Goal: Obtain resource: Download file/media

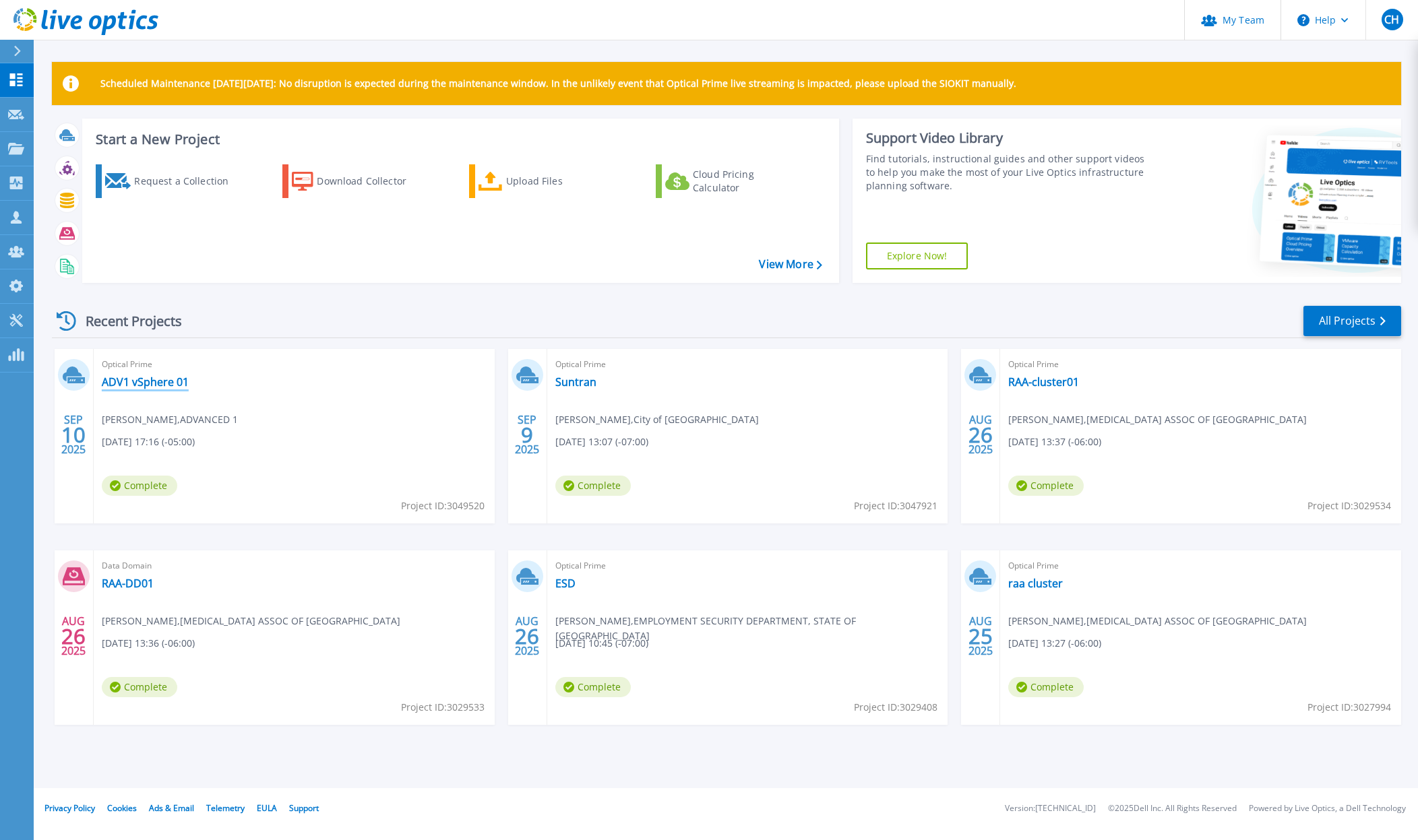
click at [162, 381] on link "ADV1 vSphere 01" at bounding box center [145, 382] width 87 height 14
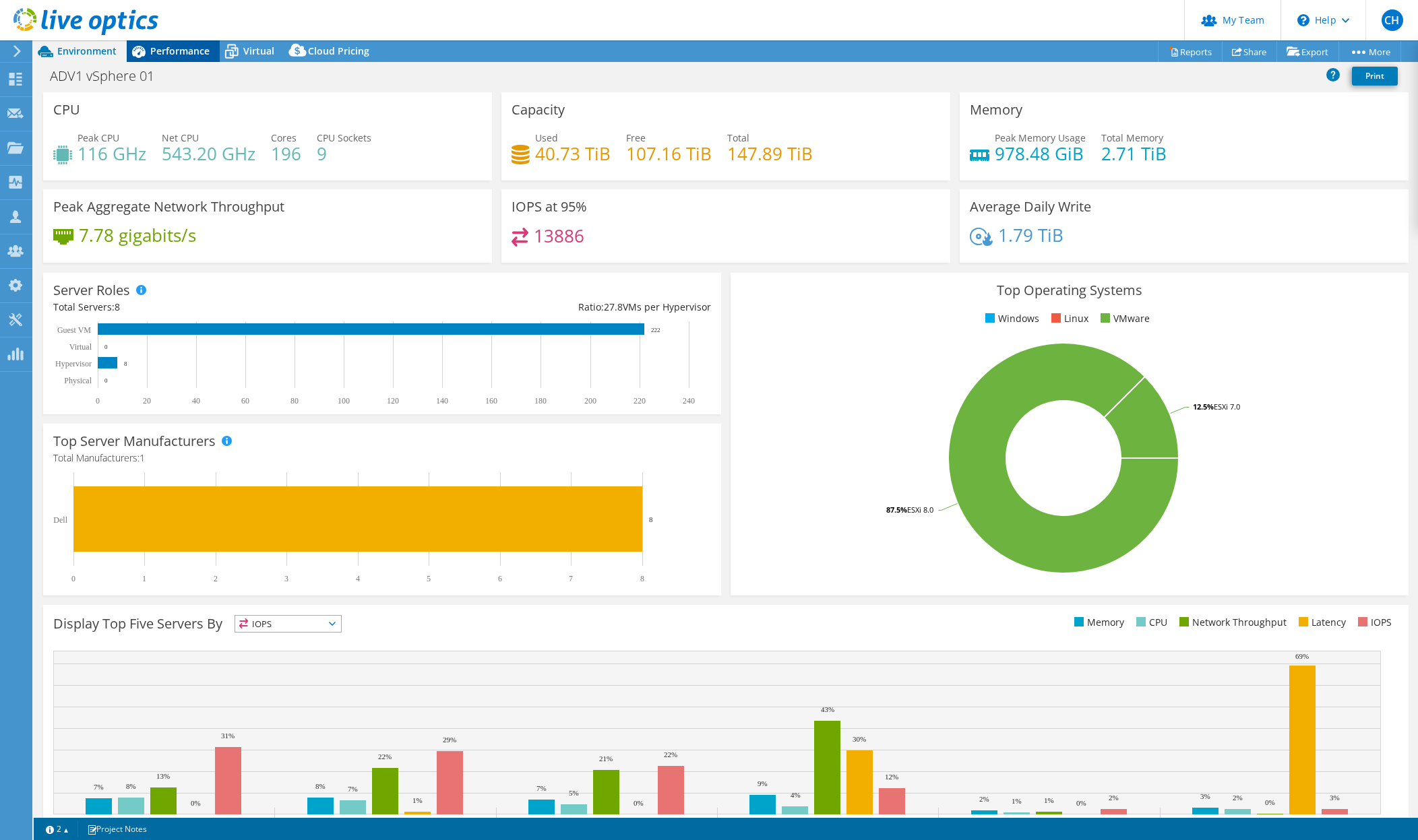
click at [155, 47] on span "Performance" at bounding box center [180, 51] width 60 height 13
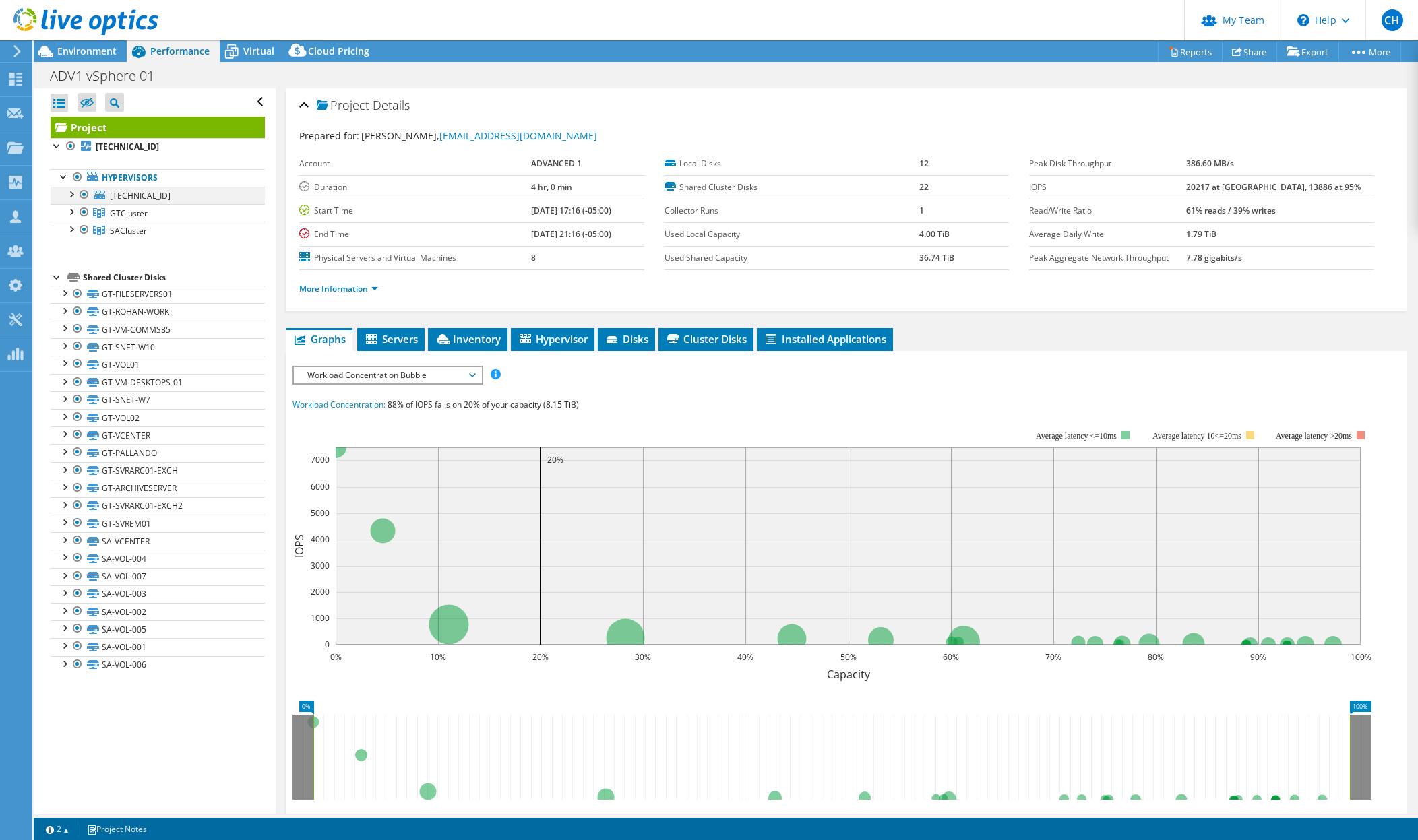
click at [71, 195] on div at bounding box center [70, 193] width 14 height 14
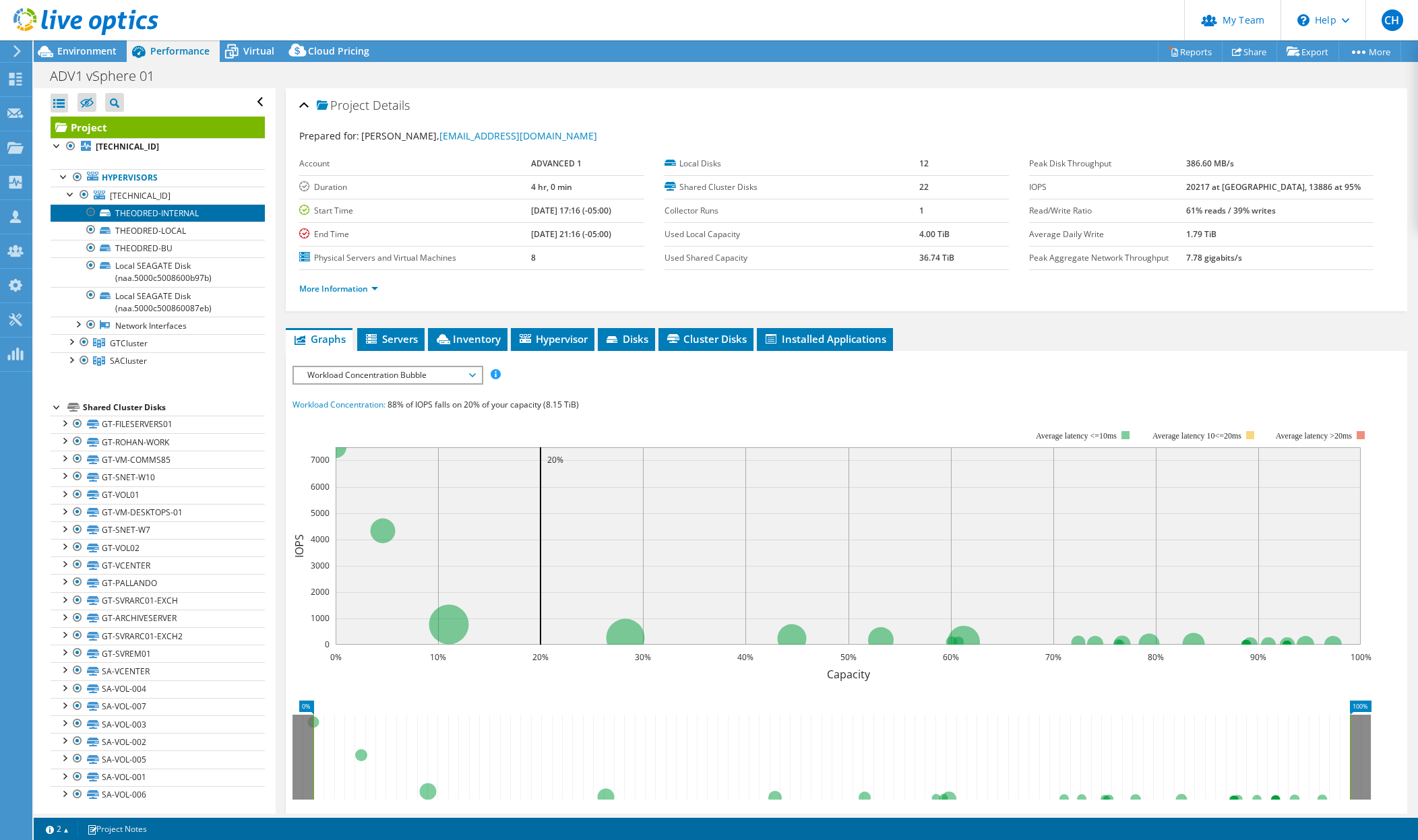
click at [132, 215] on link "THEODRED-INTERNAL" at bounding box center [157, 213] width 214 height 17
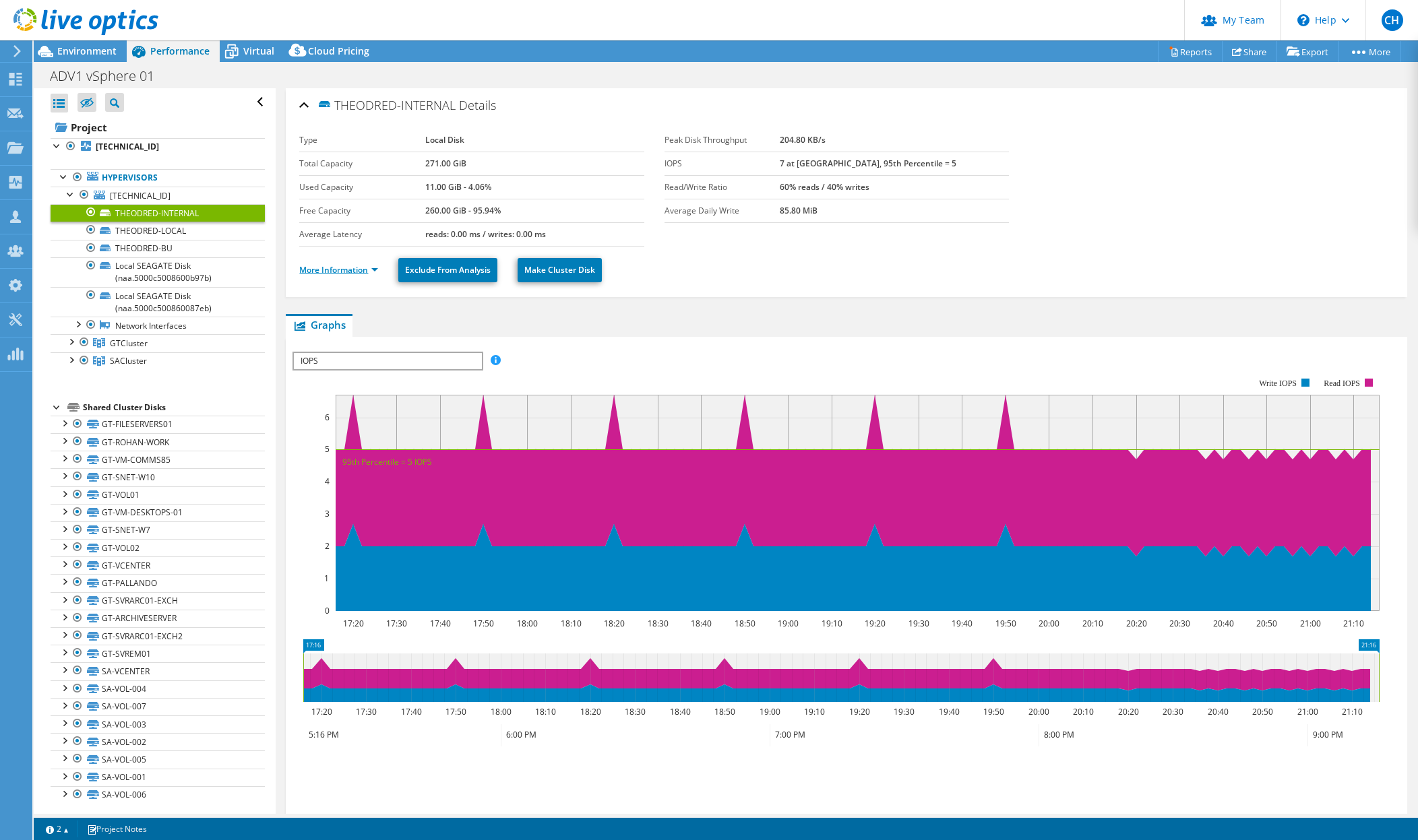
click at [302, 267] on link "More Information" at bounding box center [339, 270] width 79 height 11
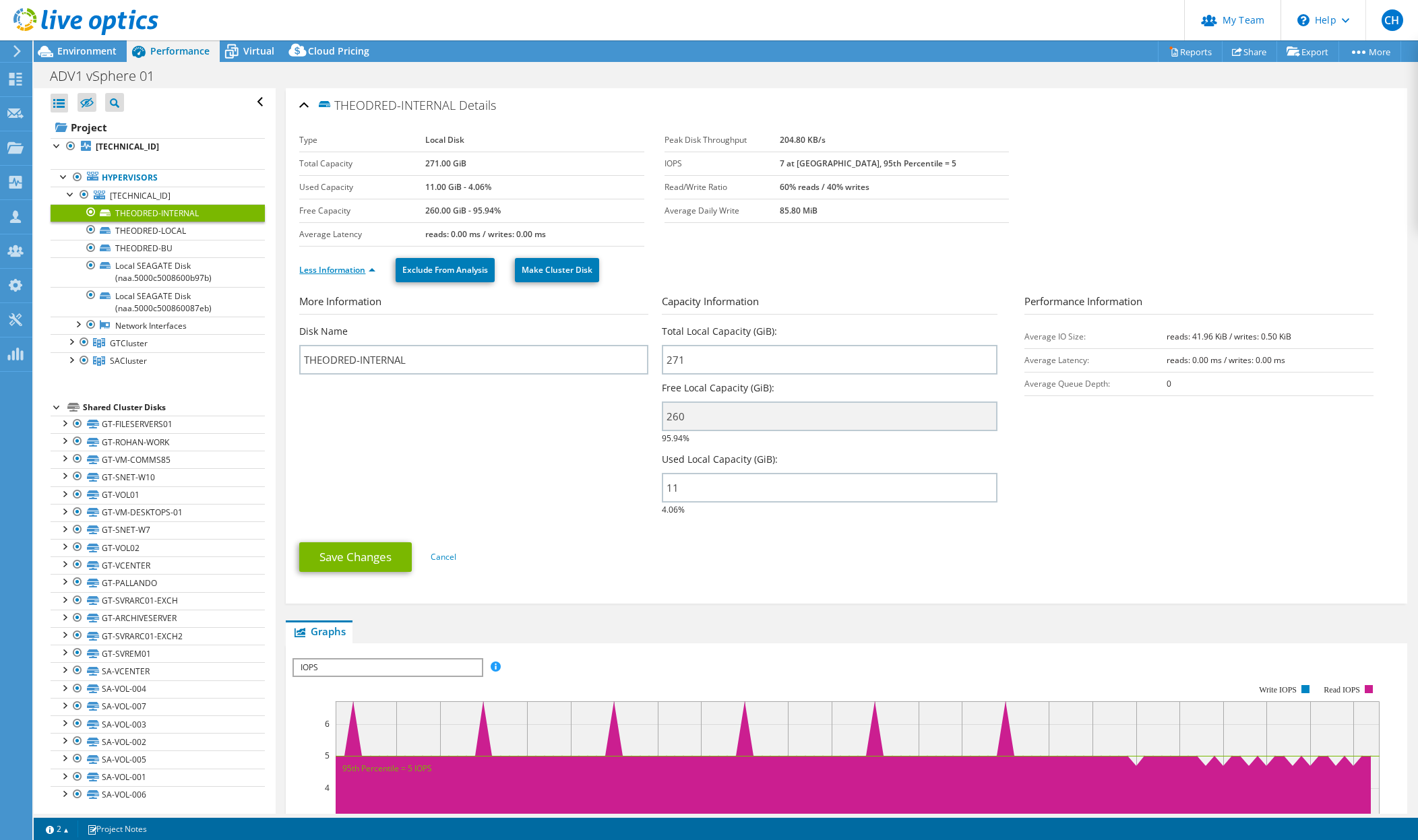
click at [302, 267] on link "Less Information" at bounding box center [337, 270] width 76 height 11
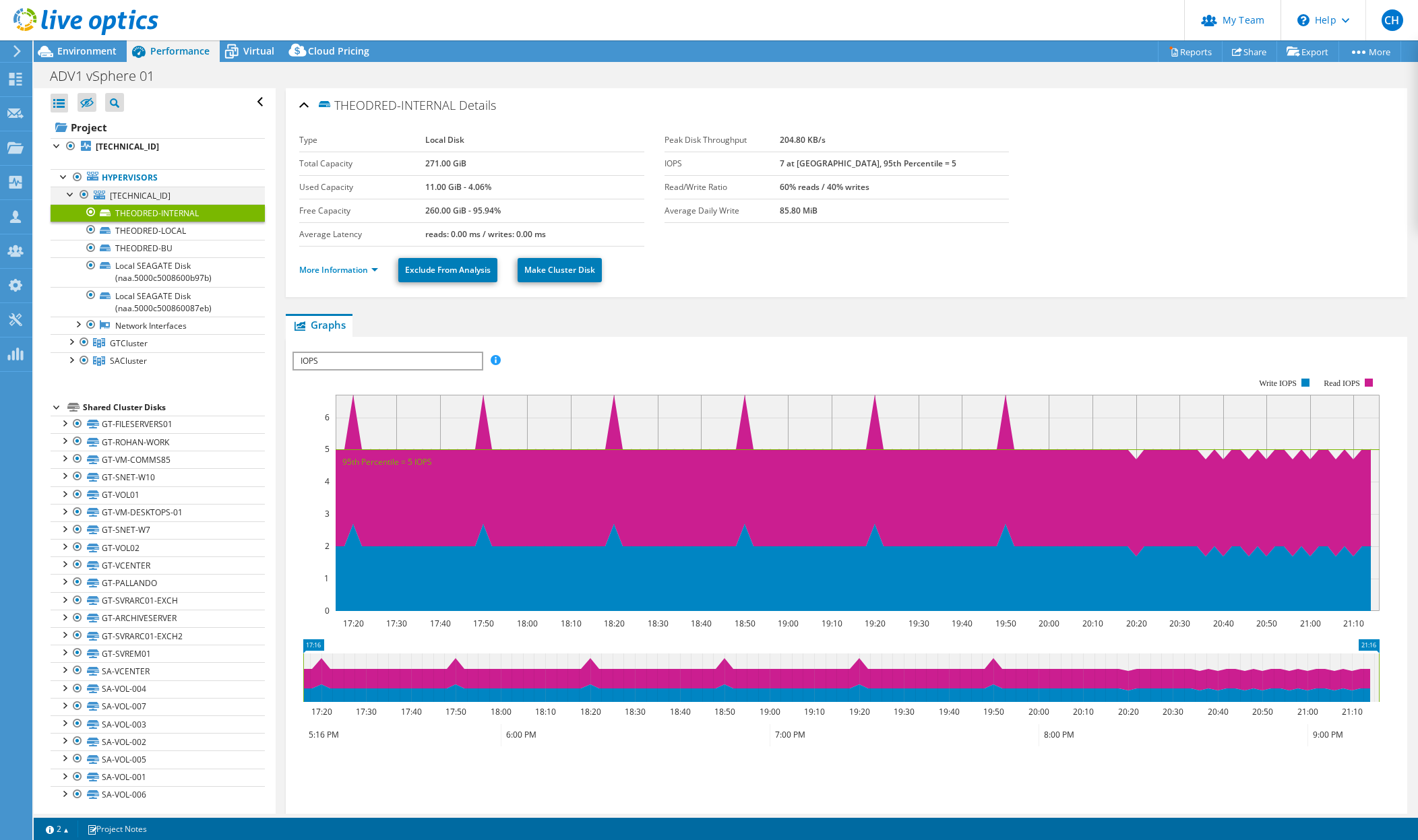
click at [69, 194] on div at bounding box center [70, 193] width 14 height 14
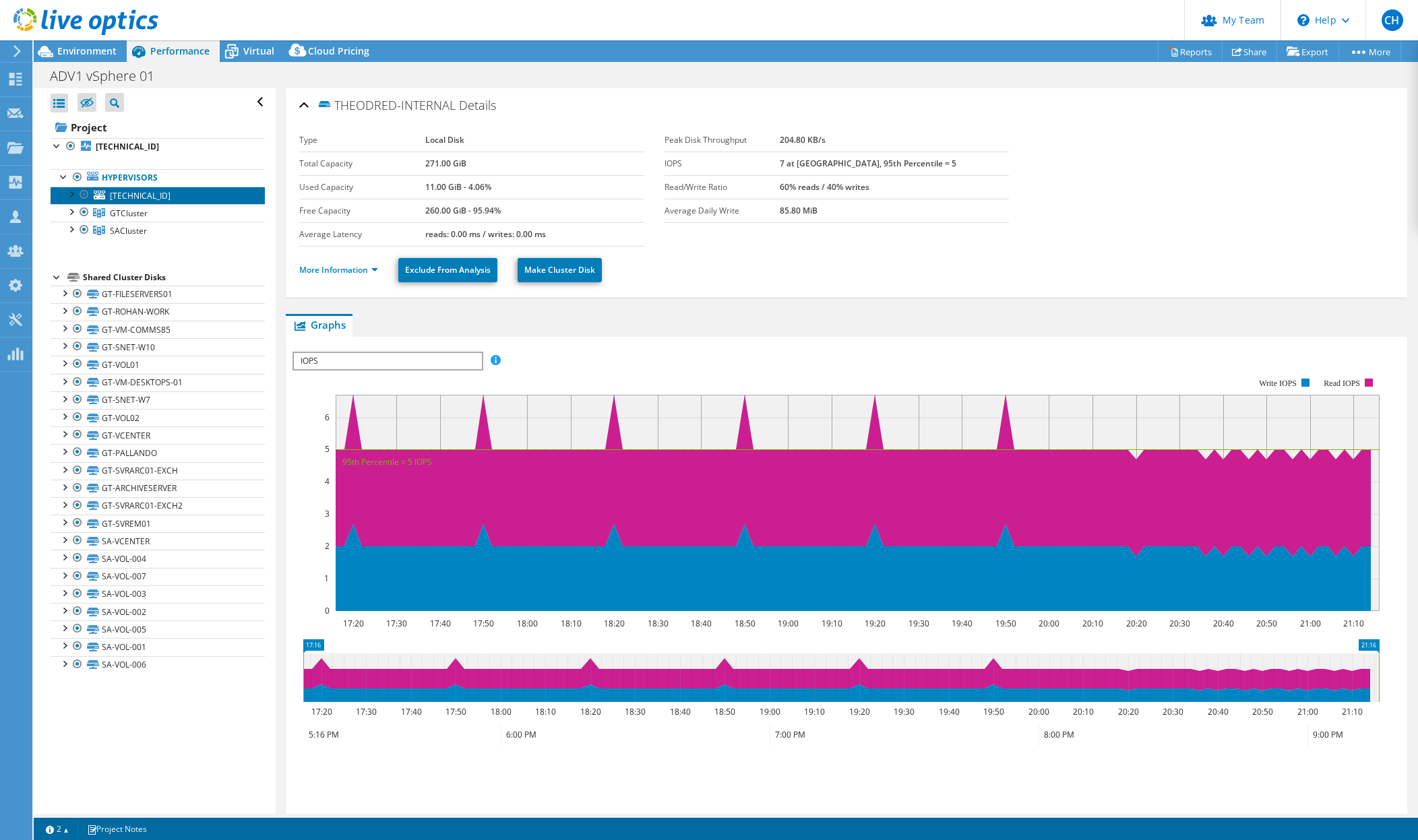
click at [109, 191] on link "[TECHNICAL_ID]" at bounding box center [157, 195] width 214 height 17
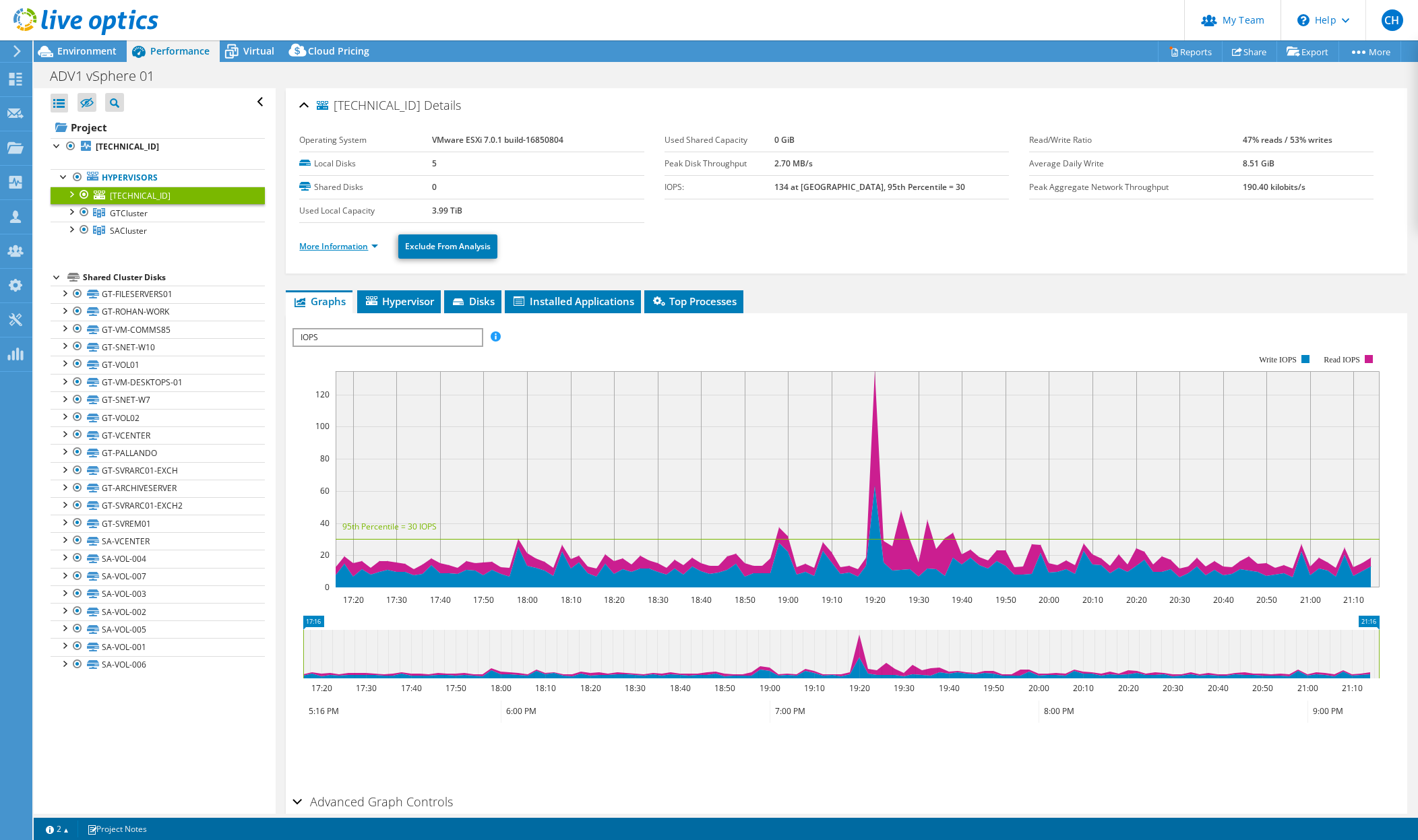
click at [364, 249] on link "More Information" at bounding box center [339, 246] width 79 height 11
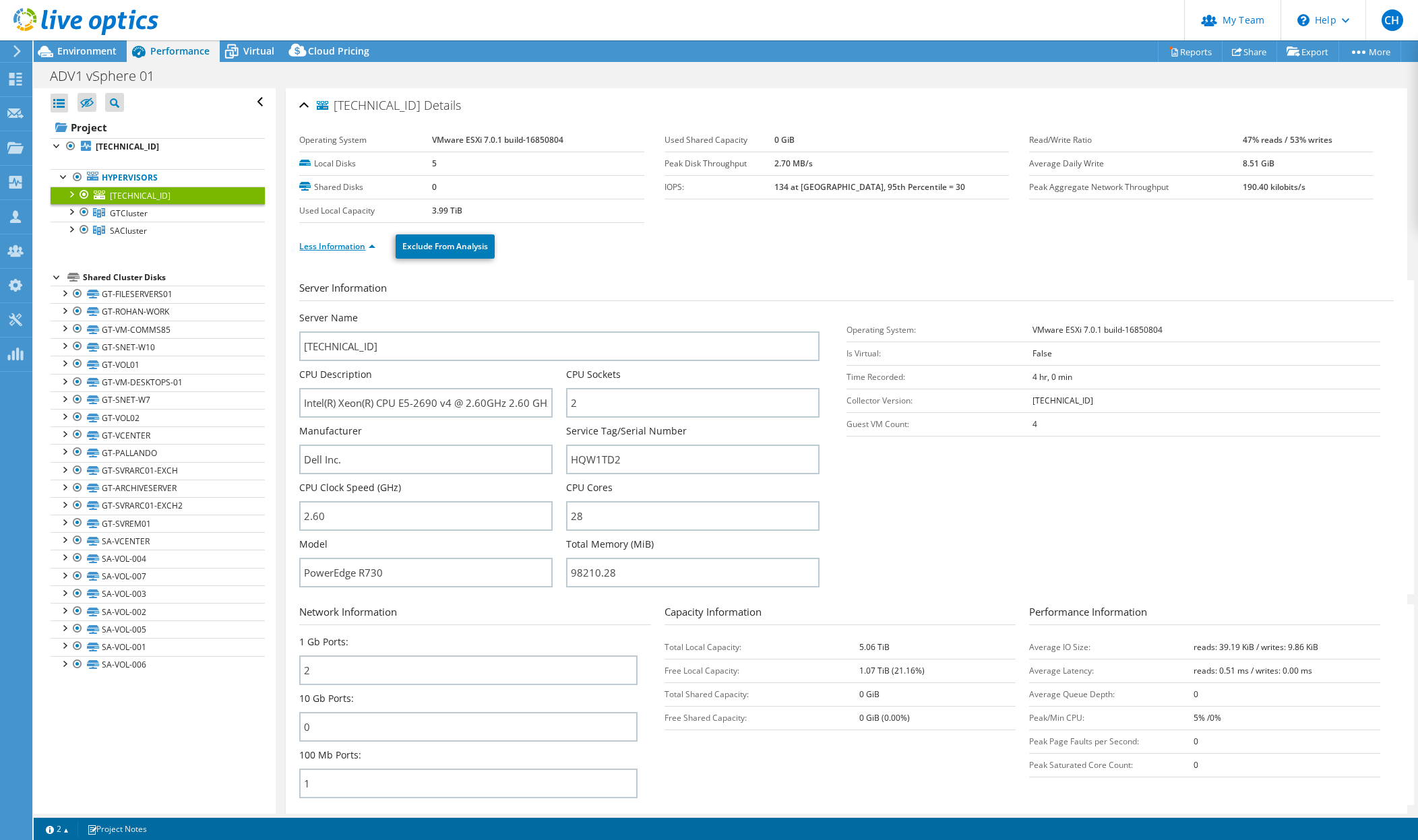
click at [348, 249] on link "Less Information" at bounding box center [337, 246] width 76 height 11
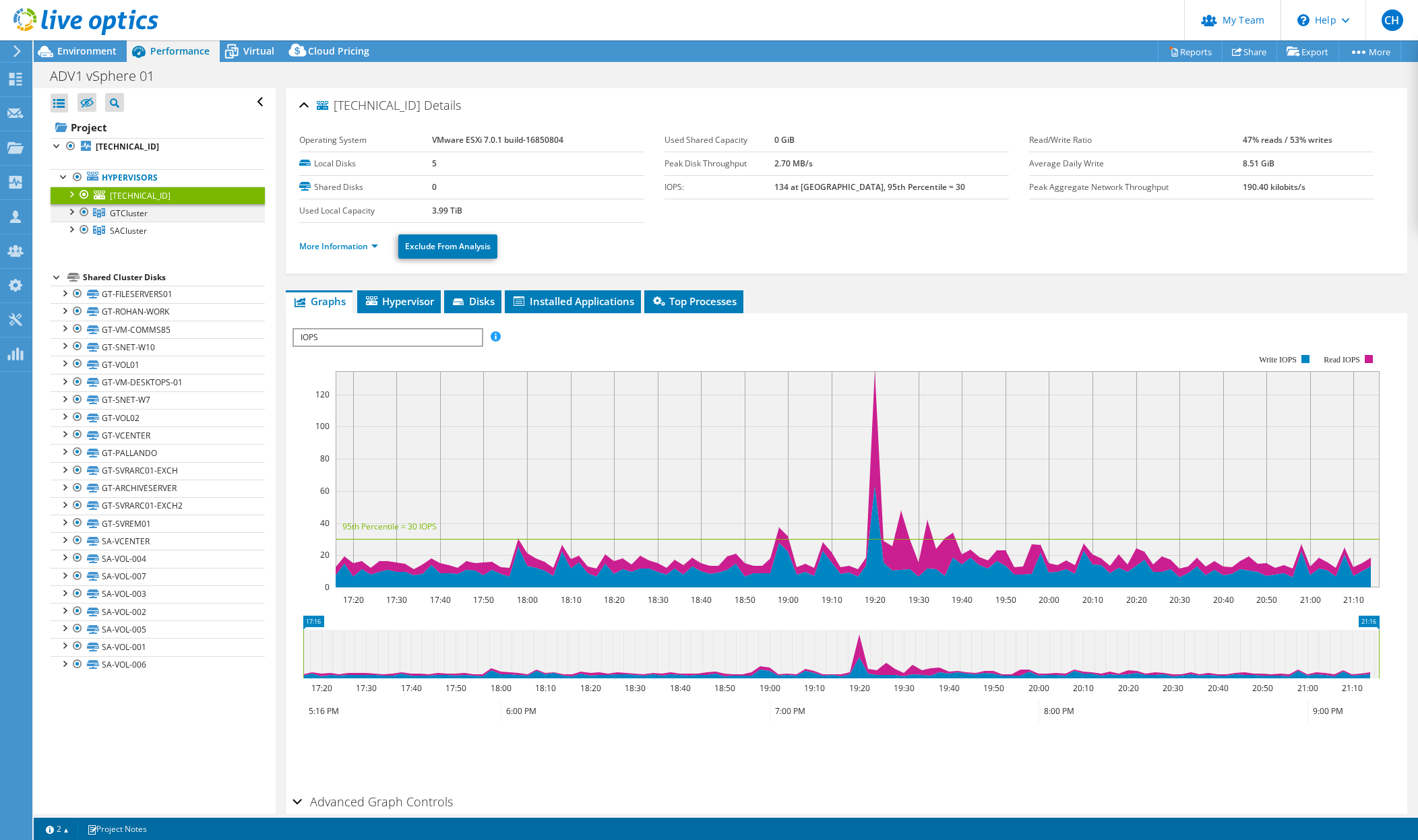
click at [68, 210] on div at bounding box center [70, 211] width 14 height 14
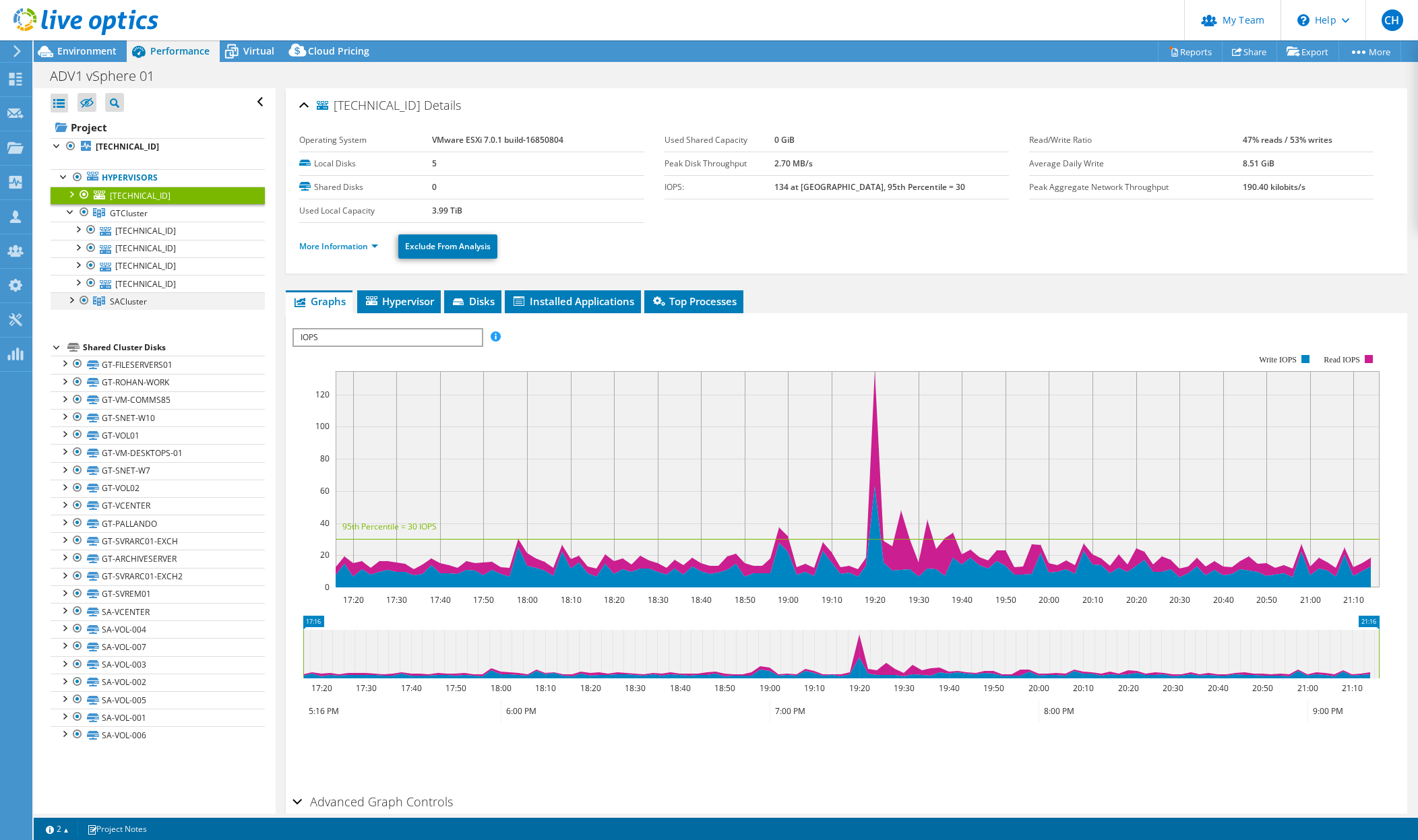
click at [70, 297] on div at bounding box center [70, 299] width 14 height 14
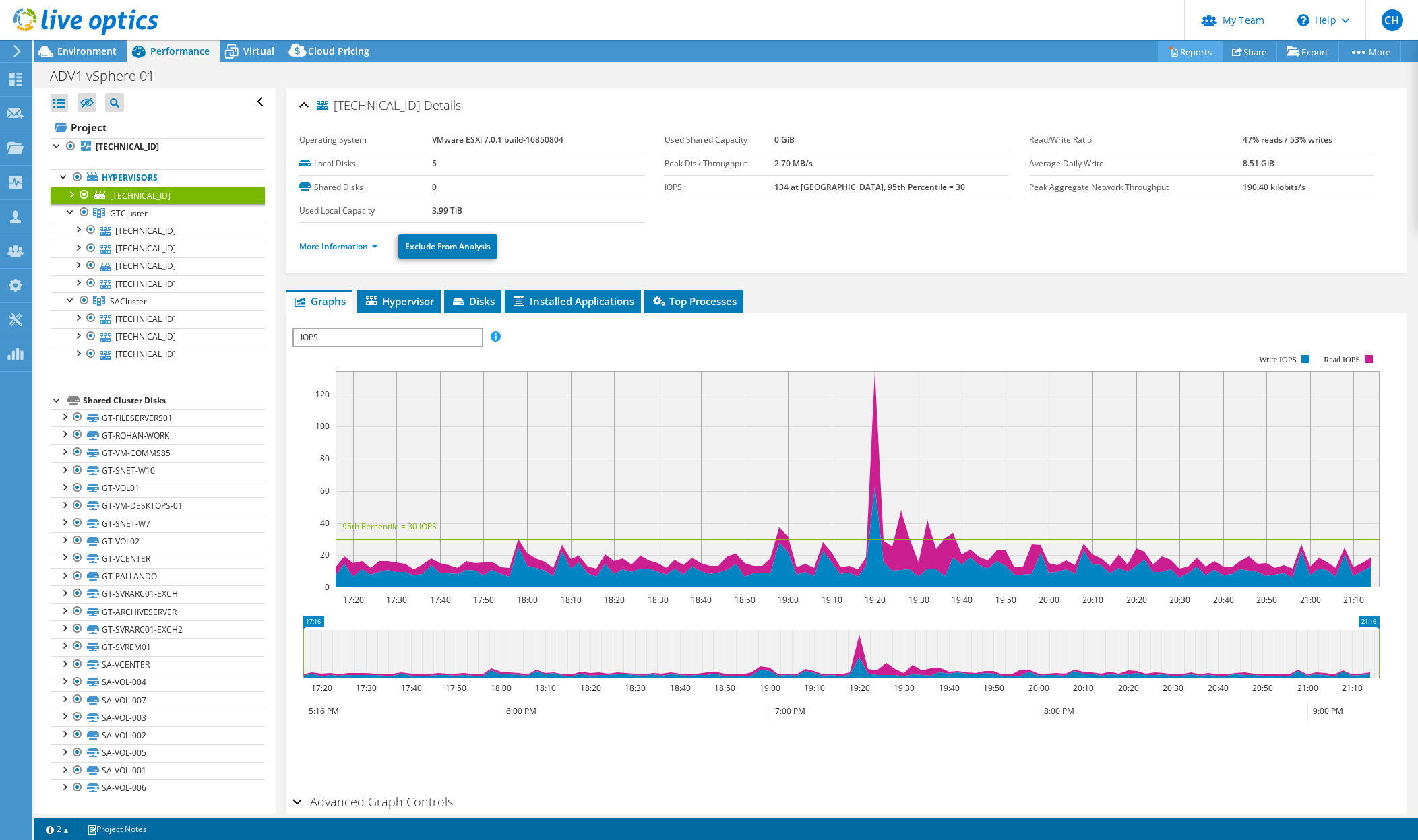
click at [1191, 52] on link "Reports" at bounding box center [1190, 51] width 65 height 21
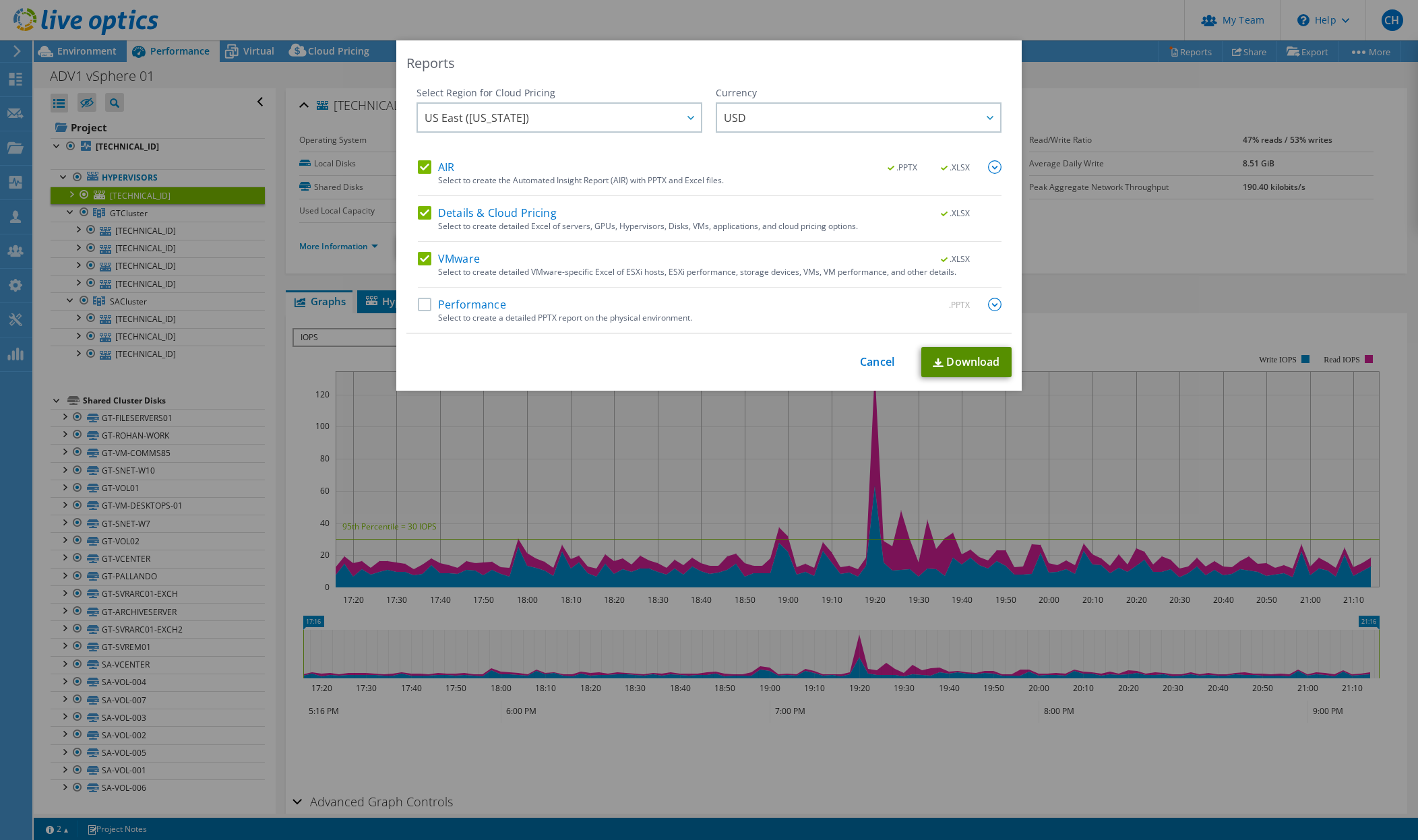
click at [954, 371] on link "Download" at bounding box center [967, 362] width 91 height 30
click at [1148, 295] on div "Reports Select Region for Cloud Pricing Asia Pacific ([GEOGRAPHIC_DATA]) [GEOGR…" at bounding box center [709, 420] width 1418 height 760
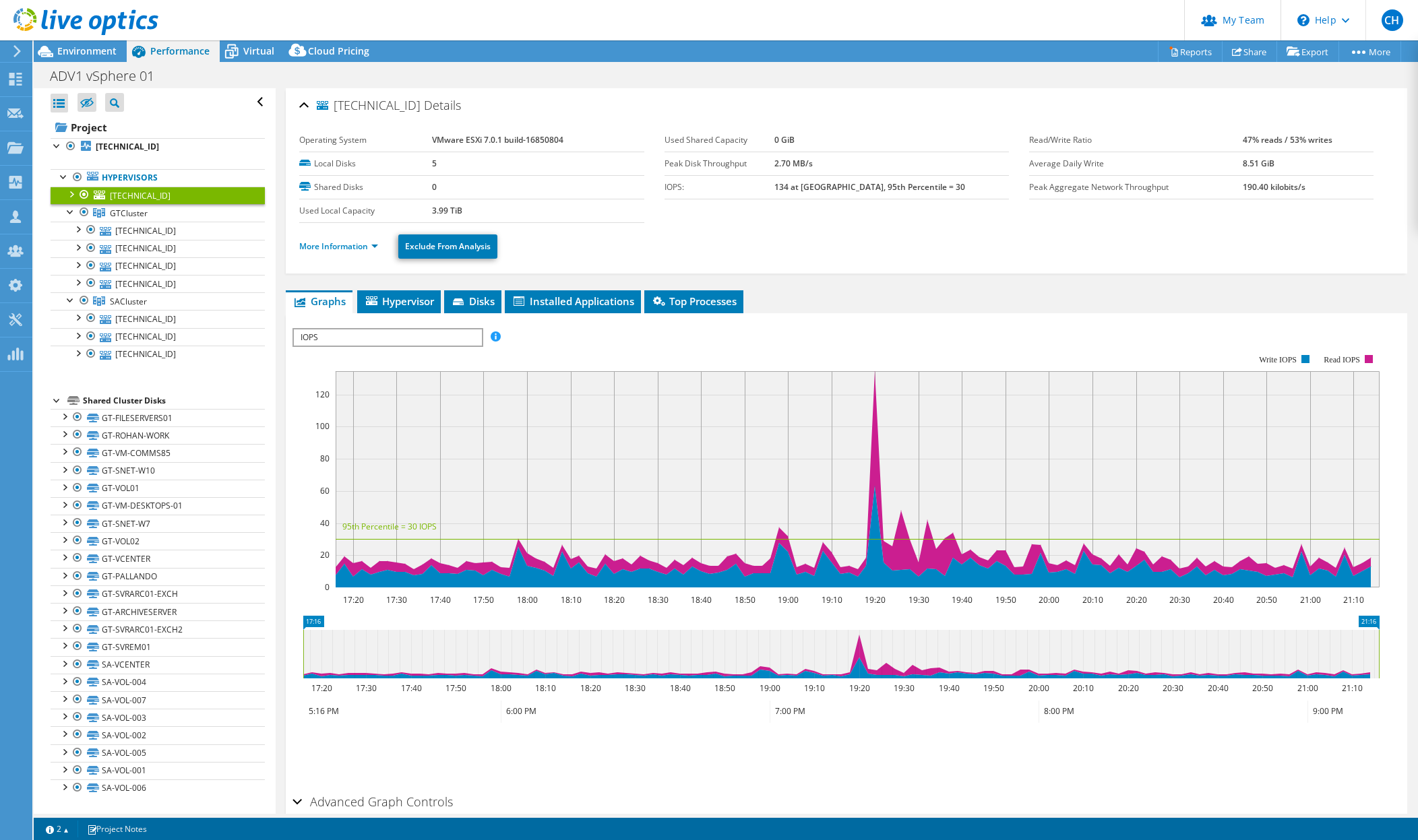
click at [85, 197] on div at bounding box center [84, 195] width 14 height 17
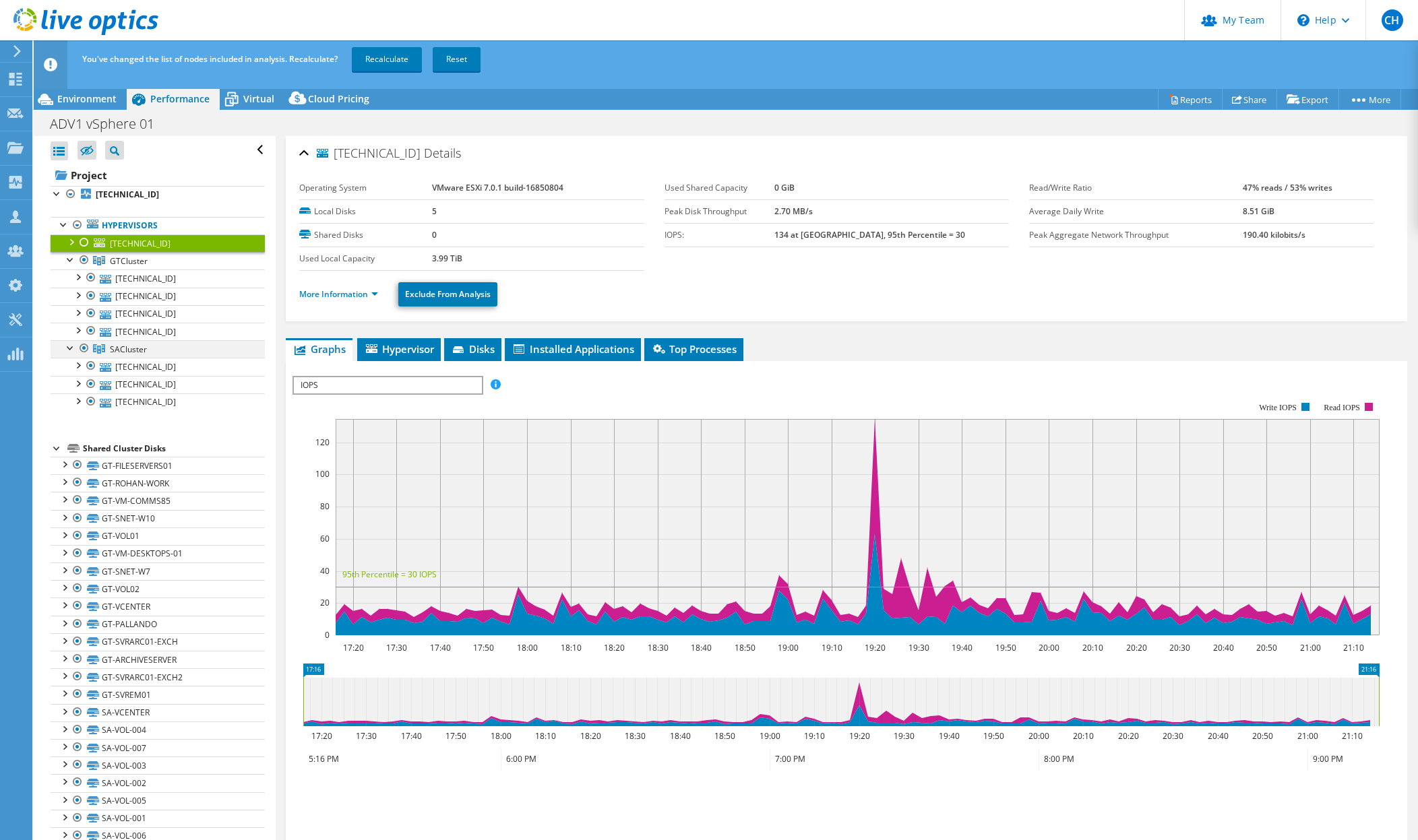
click at [80, 348] on div at bounding box center [84, 348] width 14 height 17
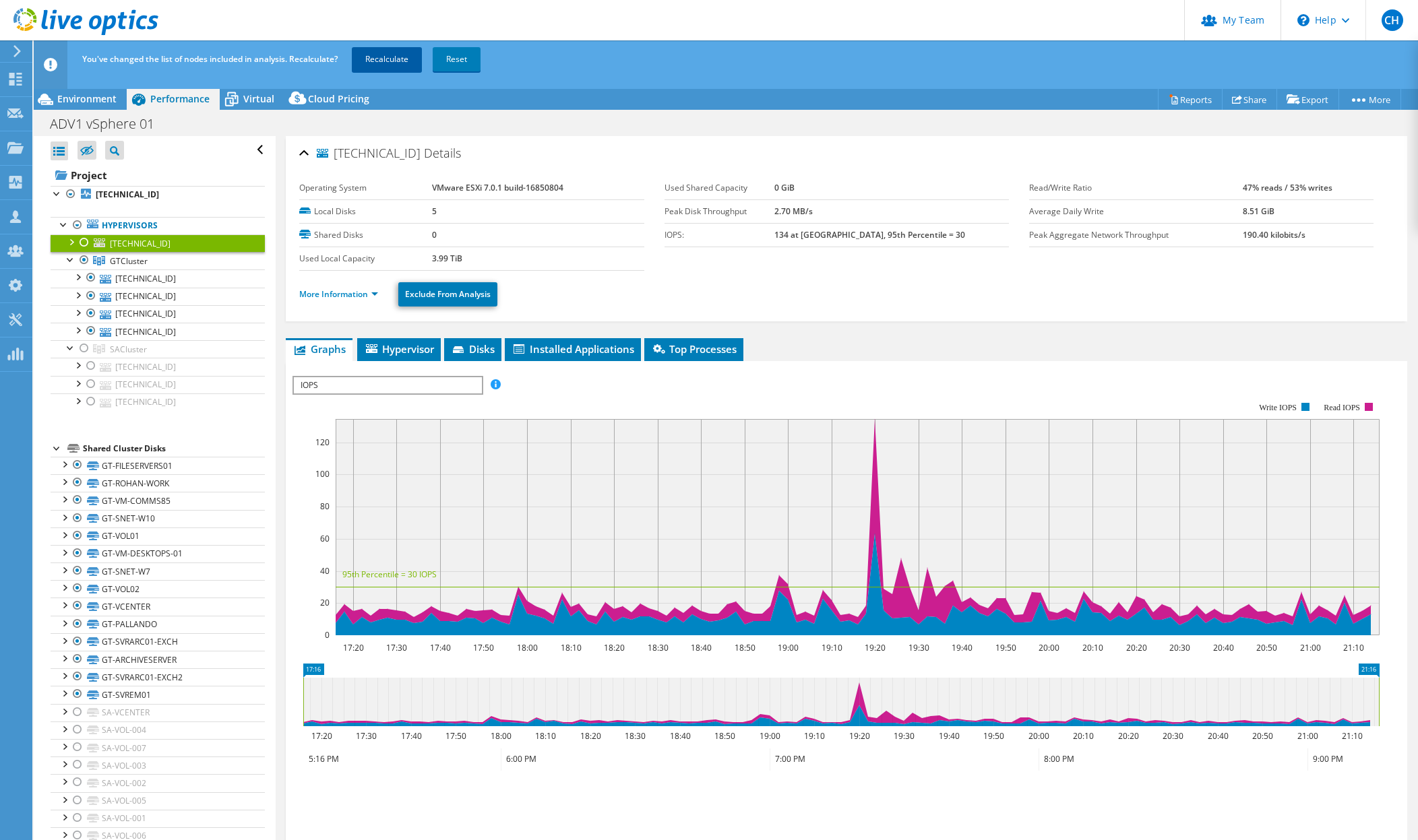
click at [383, 61] on link "Recalculate" at bounding box center [387, 60] width 70 height 24
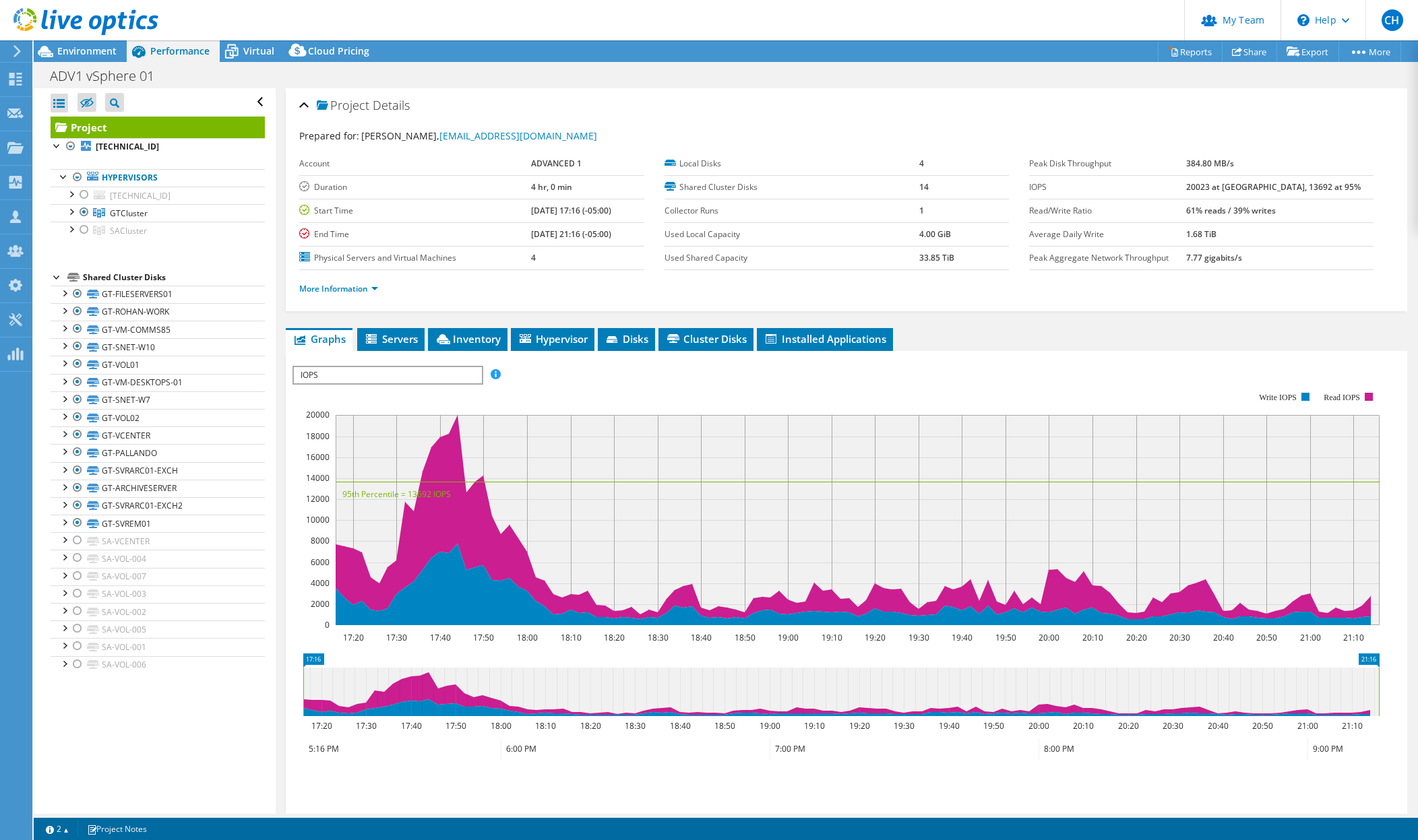
click at [1015, 14] on header "CH Partner Team Admin [PERSON_NAME] [EMAIL_ADDRESS][DOMAIN_NAME] redesign My Pr…" at bounding box center [709, 20] width 1418 height 40
click at [98, 60] on div "Environment" at bounding box center [80, 51] width 93 height 22
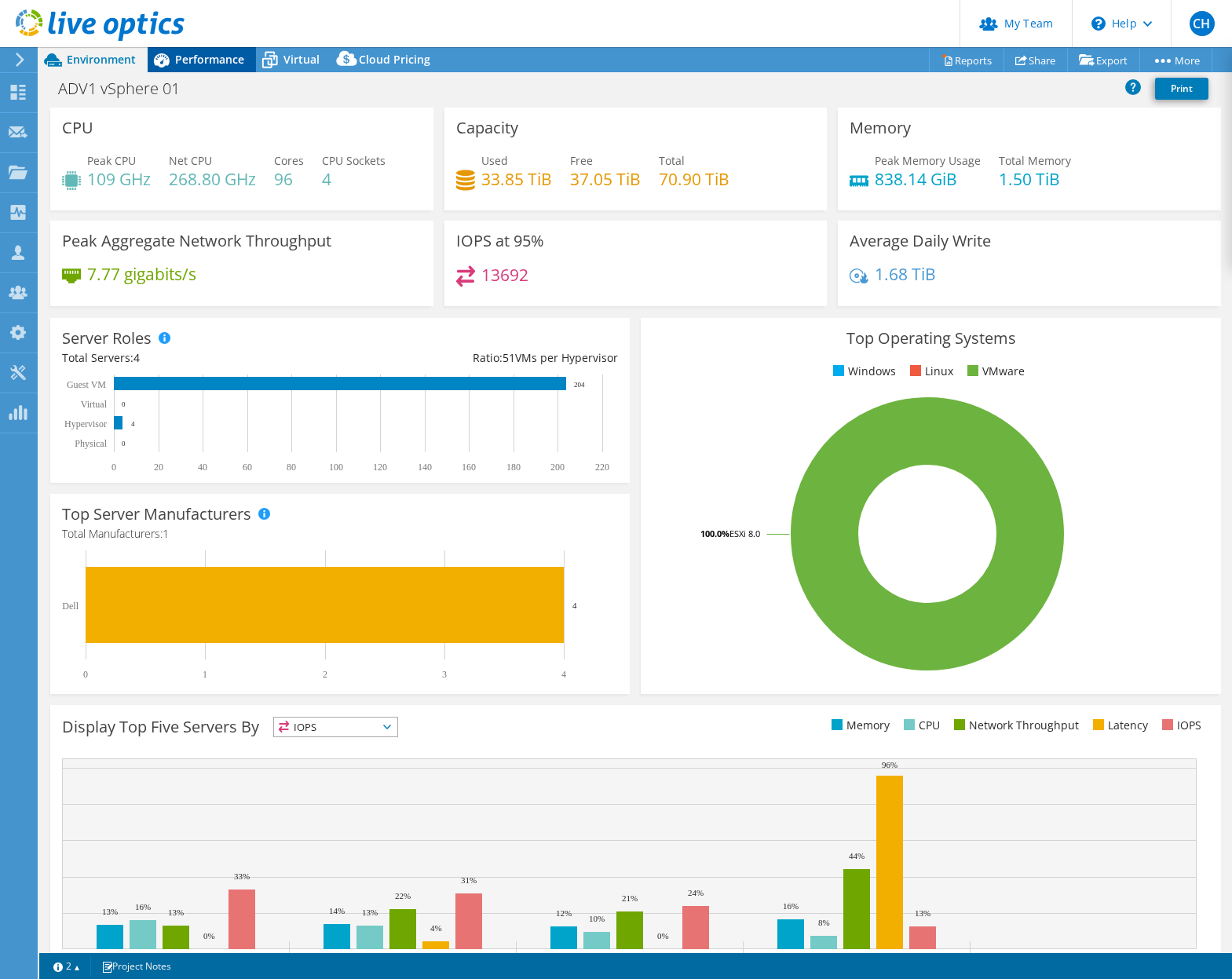
click at [208, 57] on span "Performance" at bounding box center [209, 59] width 70 height 15
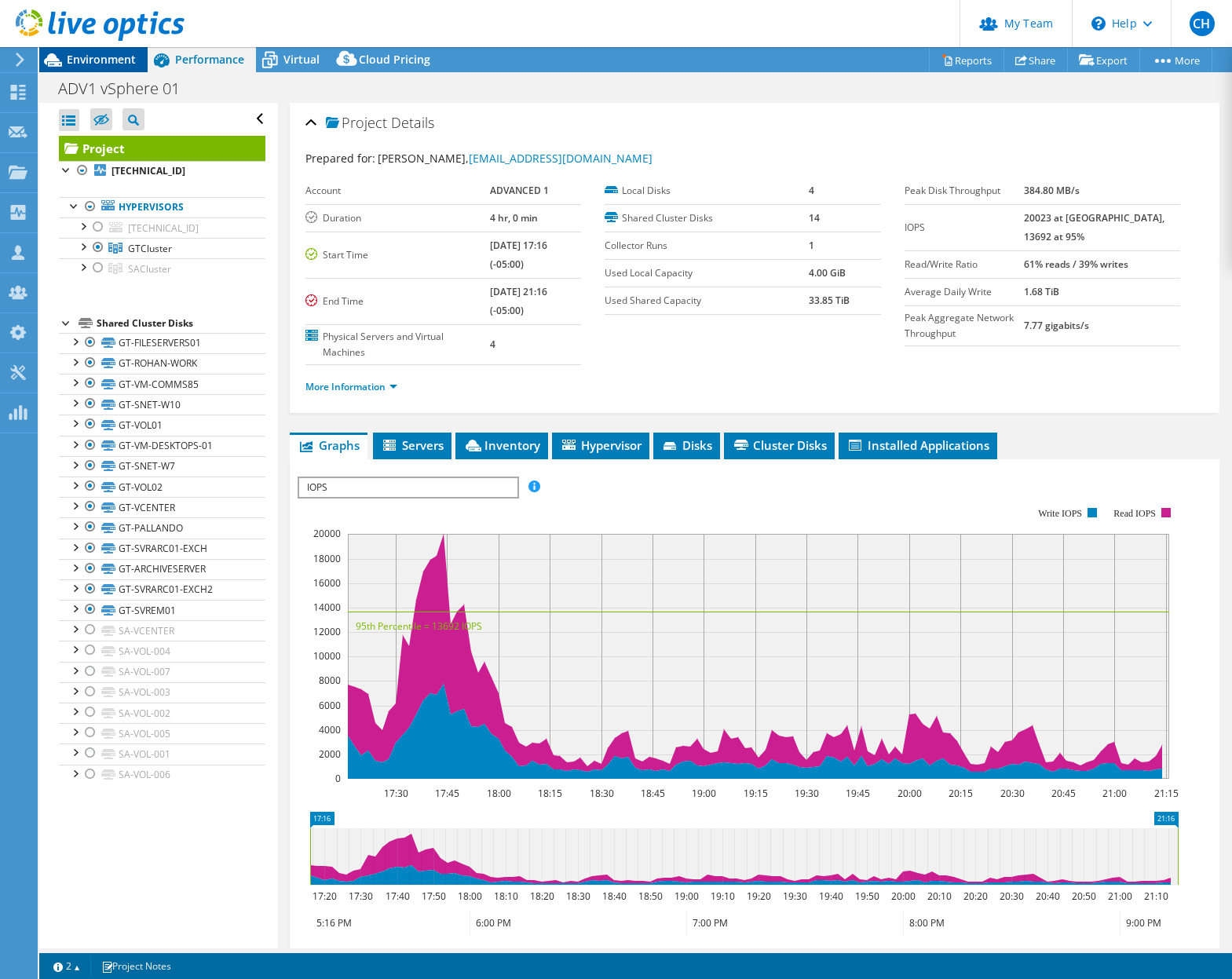
click at [90, 55] on span "Environment" at bounding box center [101, 59] width 70 height 15
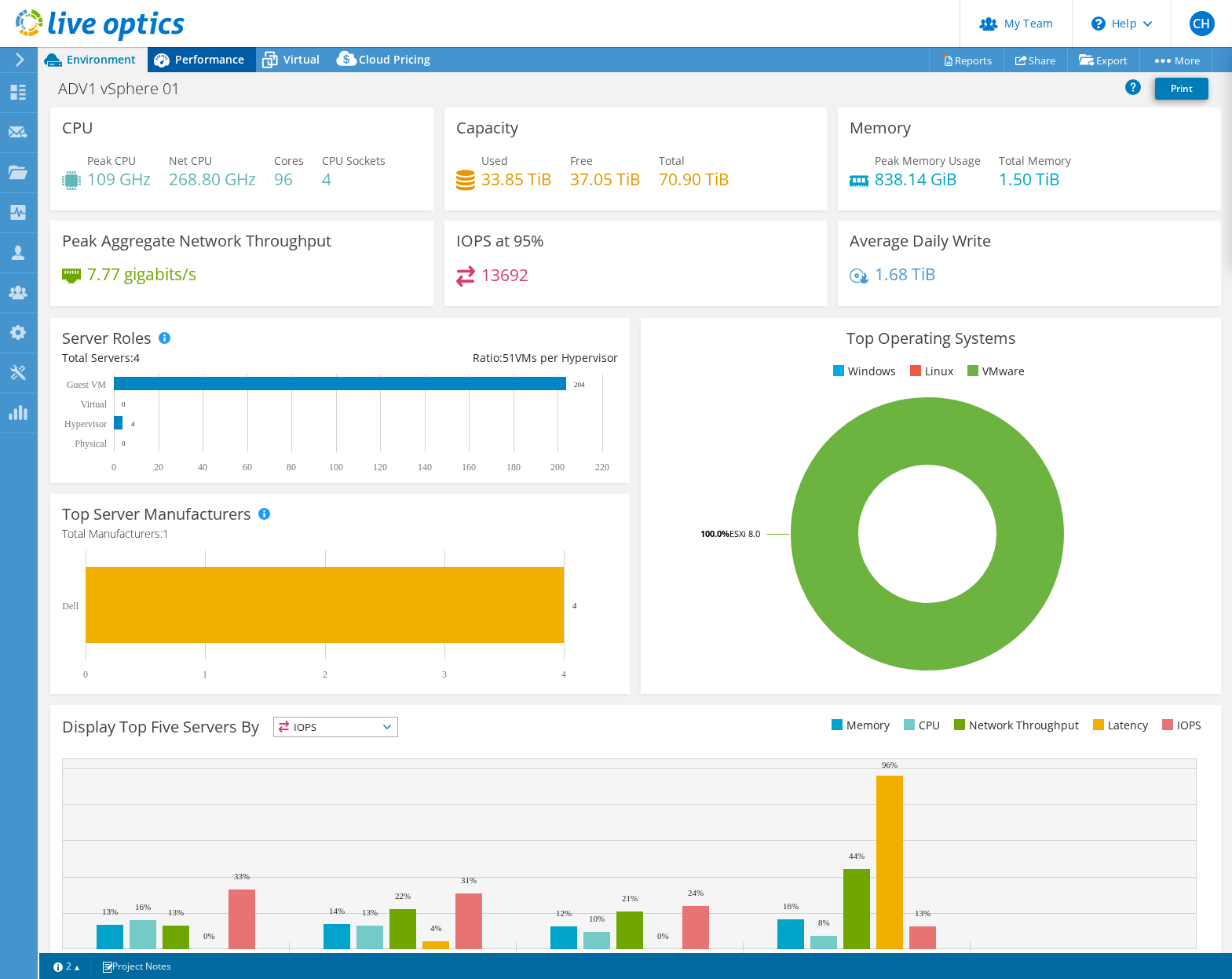
click at [183, 57] on span "Performance" at bounding box center [209, 59] width 70 height 15
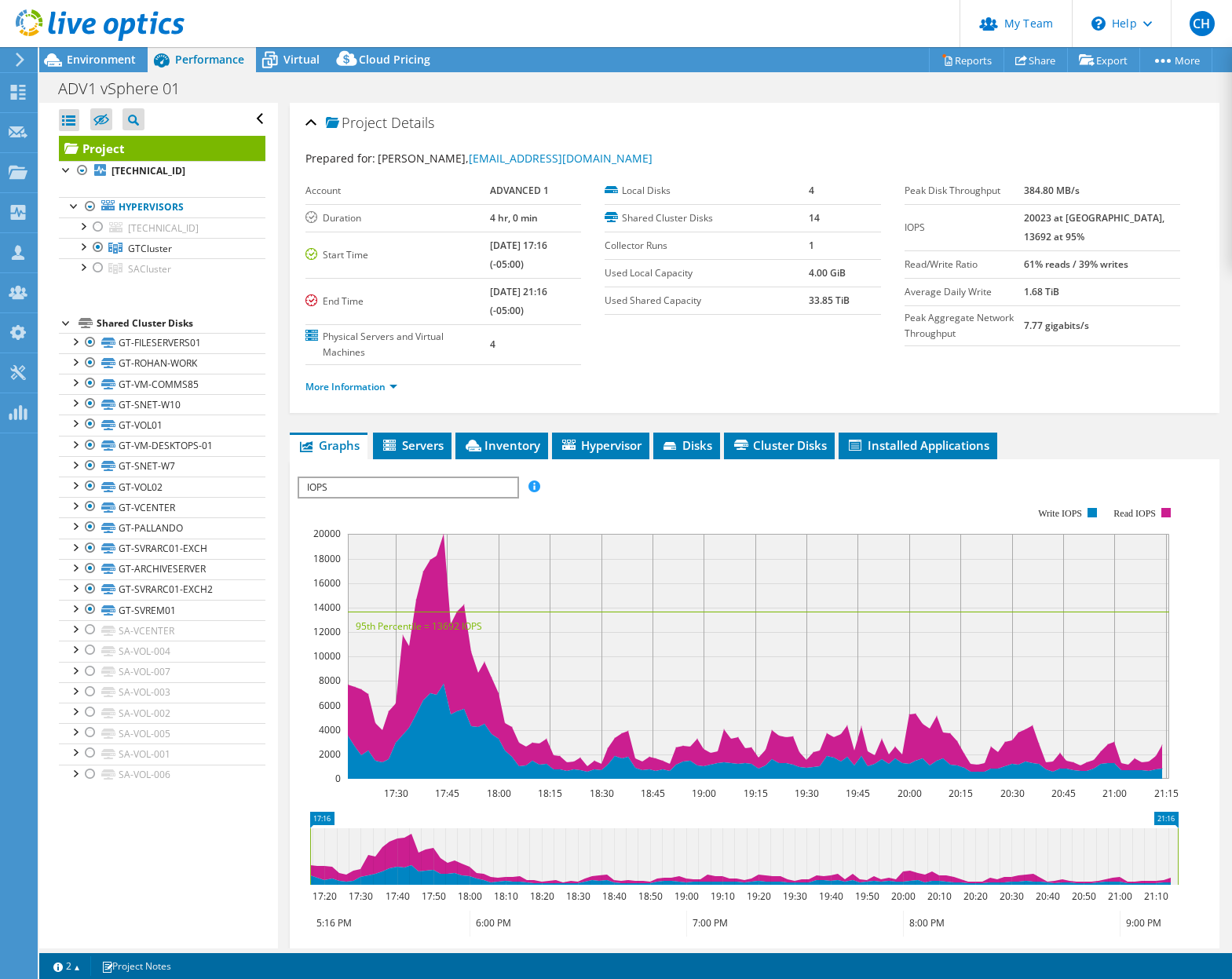
click at [407, 487] on span "IOPS" at bounding box center [408, 487] width 218 height 19
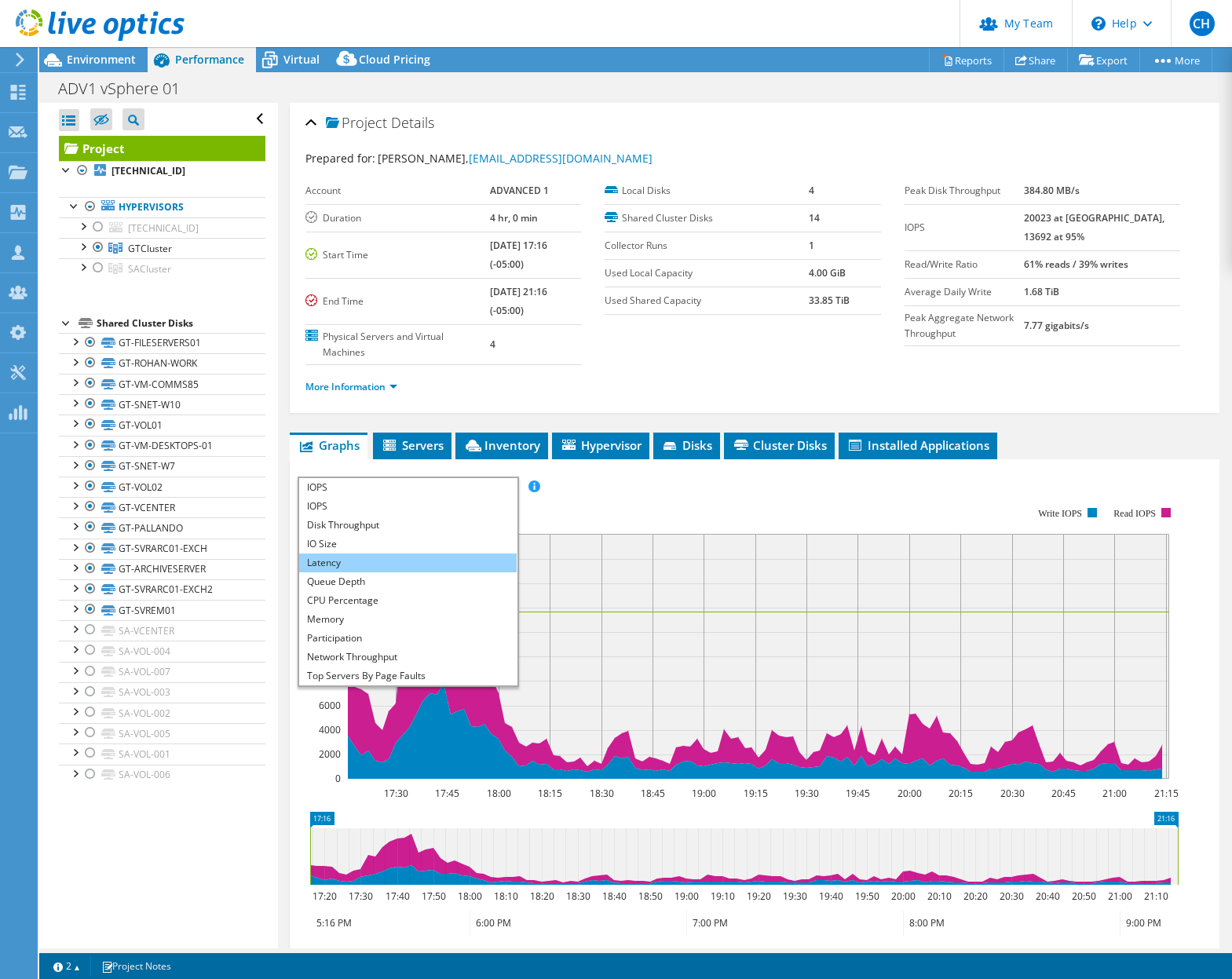
click at [418, 556] on li "Latency" at bounding box center [408, 563] width 218 height 19
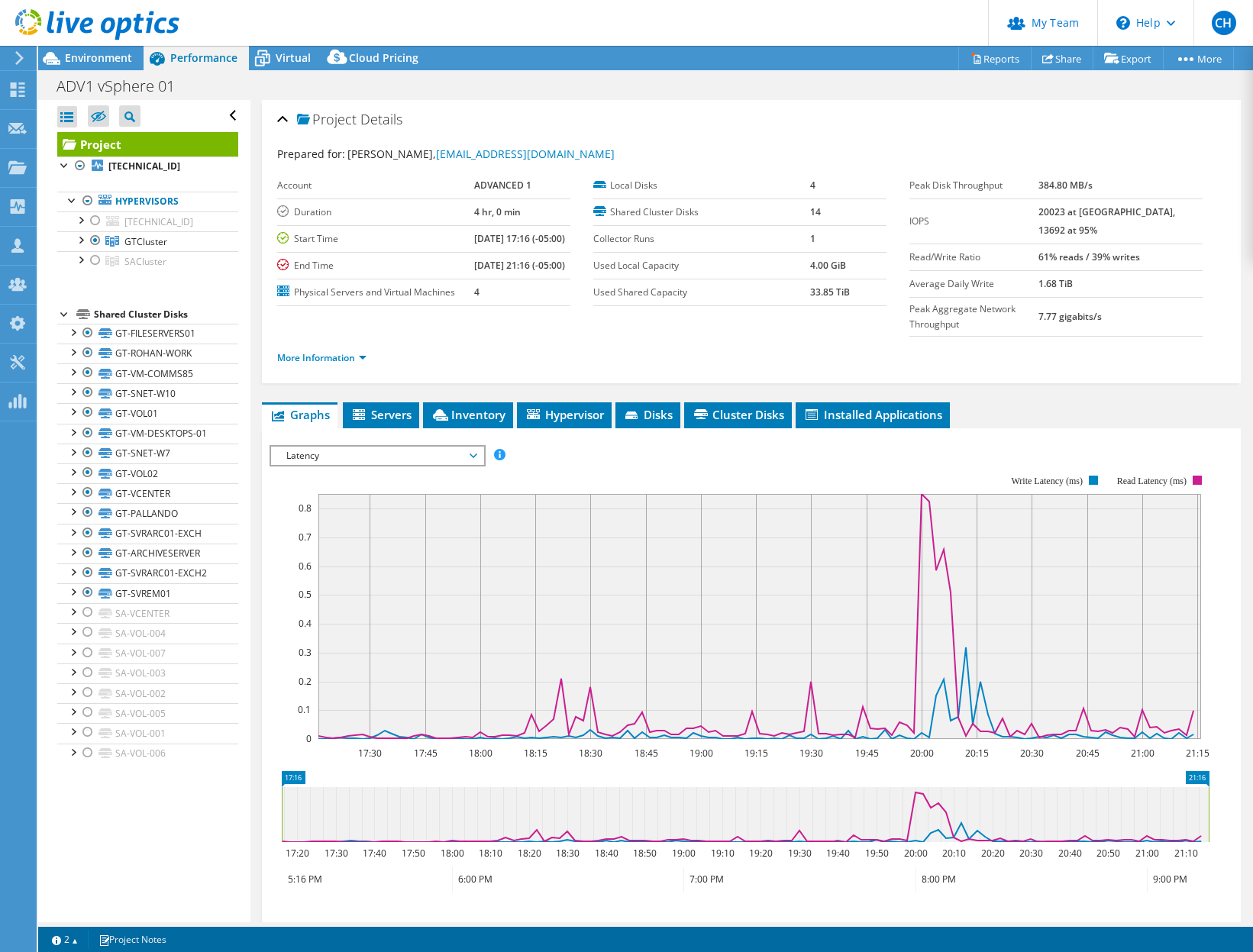
drag, startPoint x: 1146, startPoint y: 417, endPoint x: 1053, endPoint y: 453, distance: 99.7
click at [1146, 417] on div "Project Details Prepared for: [PERSON_NAME], [EMAIL_ADDRESS][DOMAIN_NAME] Accou…" at bounding box center [751, 586] width 1001 height 972
click at [433, 465] on span "Latency" at bounding box center [376, 455] width 196 height 19
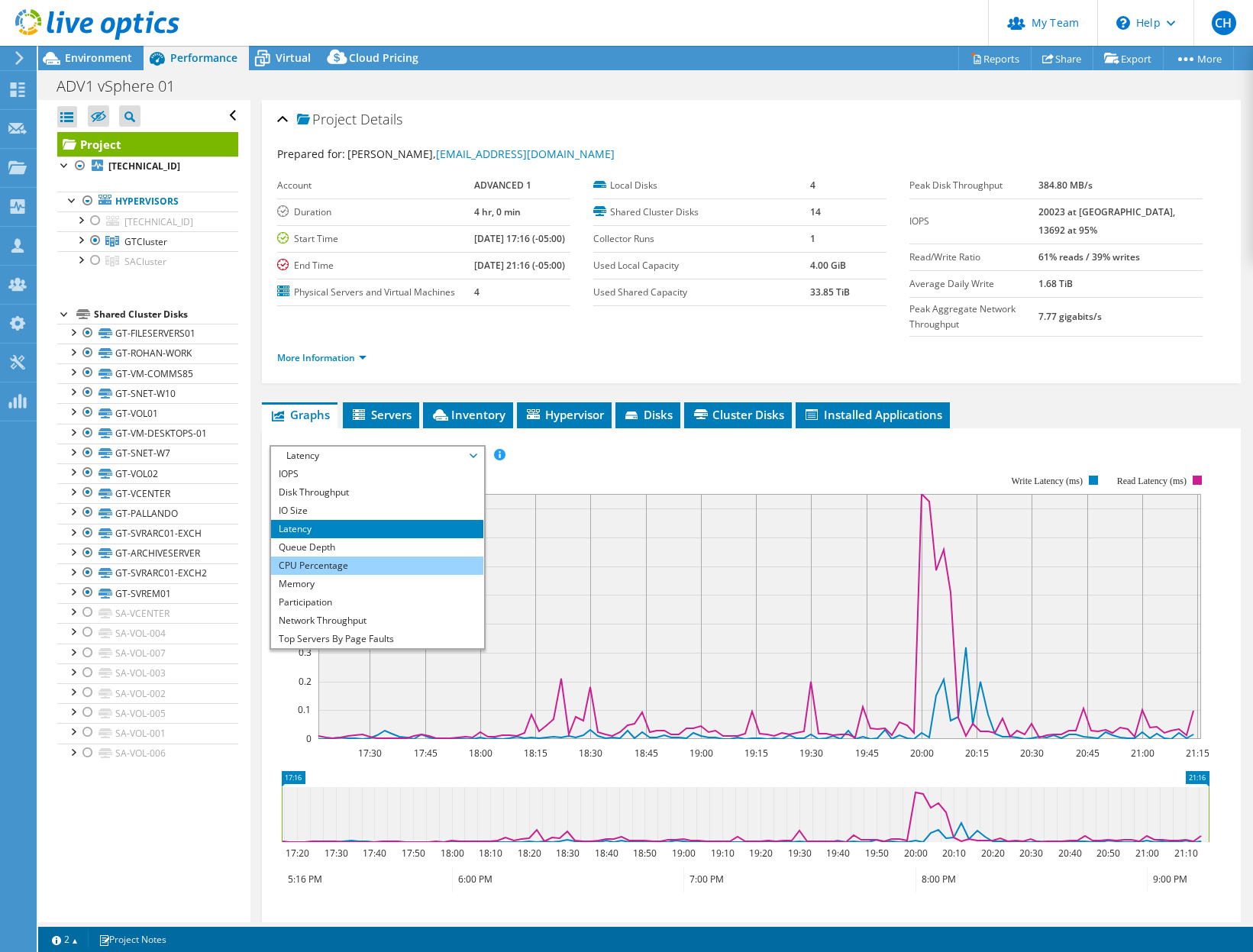
click at [410, 575] on li "CPU Percentage" at bounding box center [377, 565] width 212 height 19
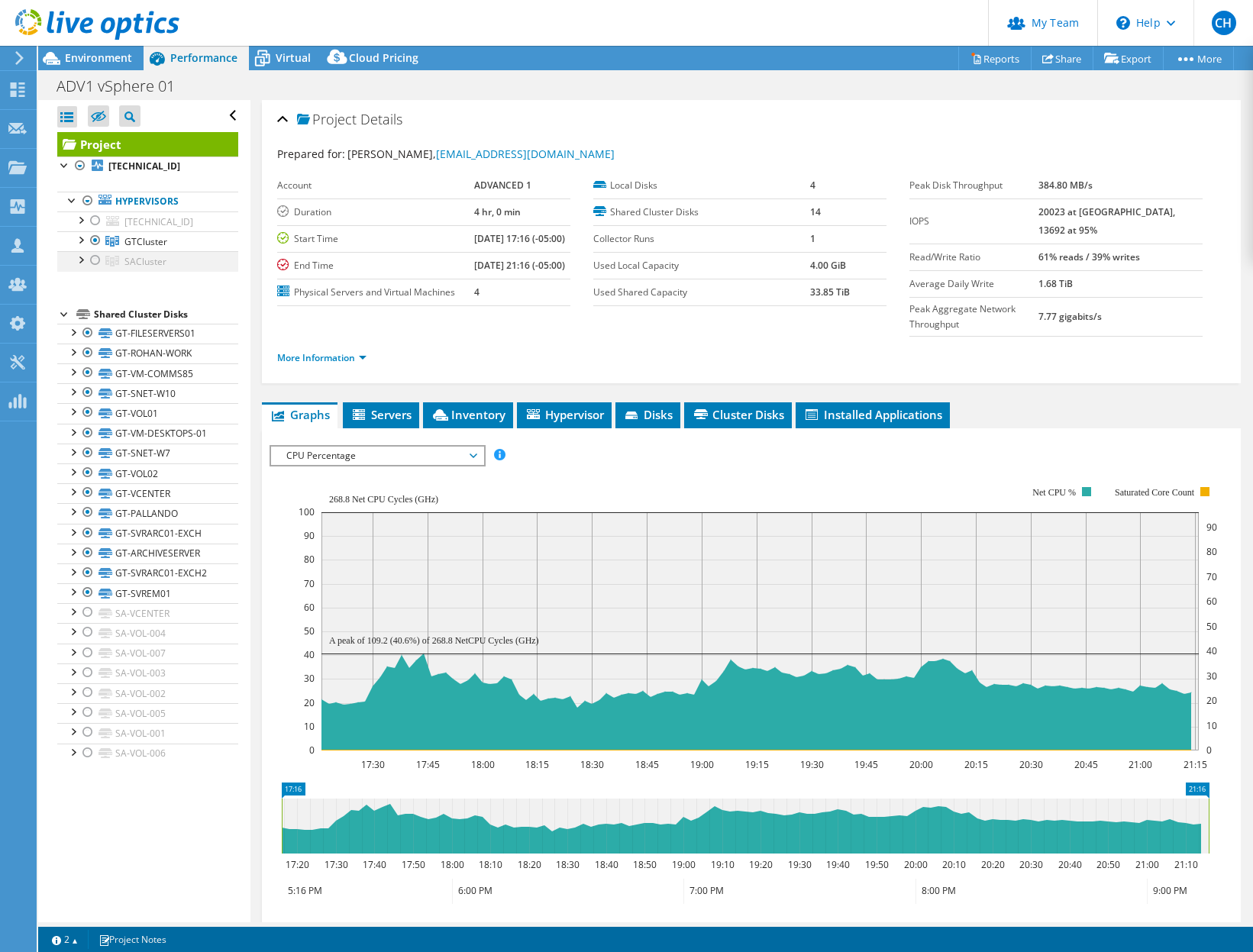
click at [94, 258] on div at bounding box center [95, 260] width 15 height 19
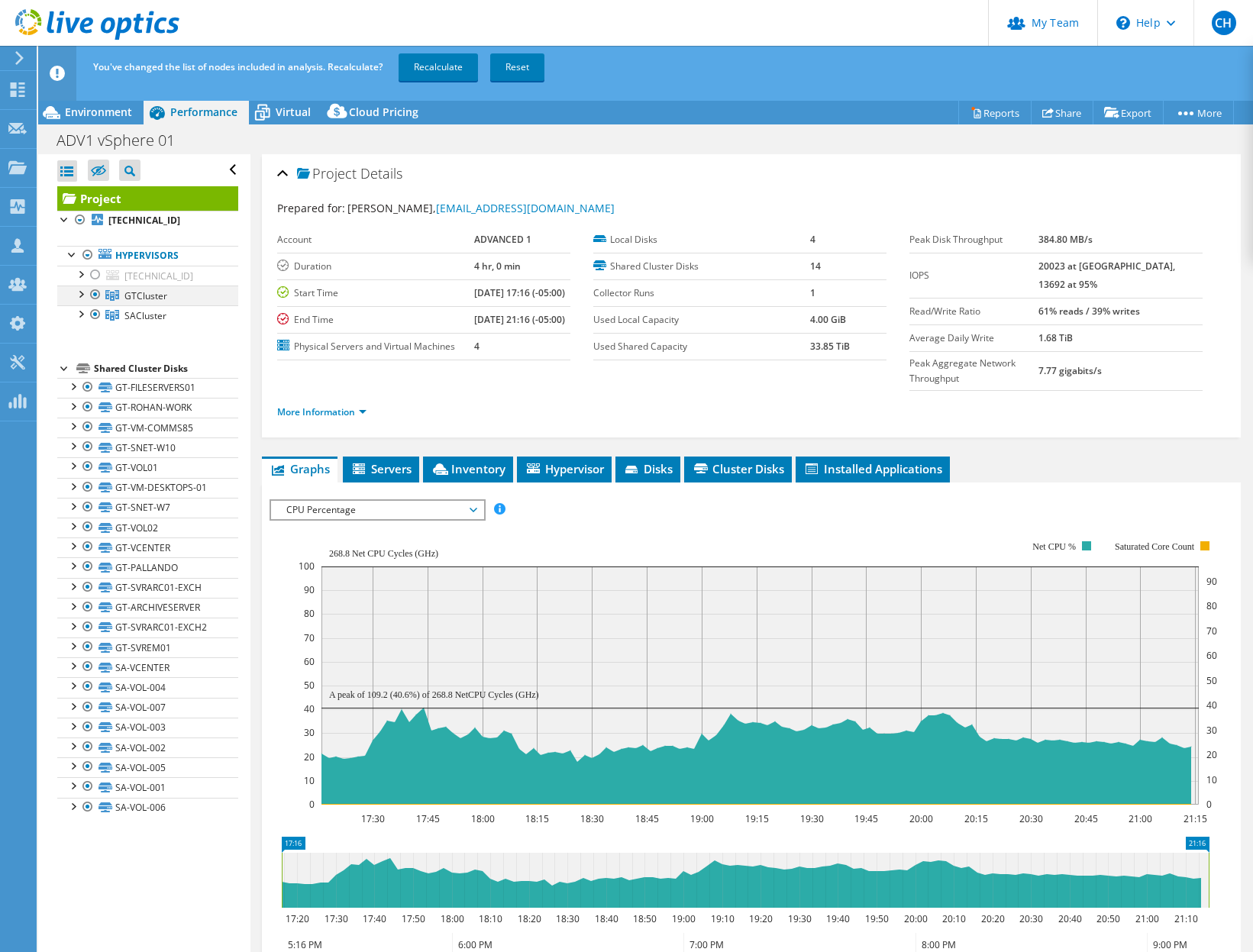
click at [95, 296] on div at bounding box center [95, 295] width 15 height 19
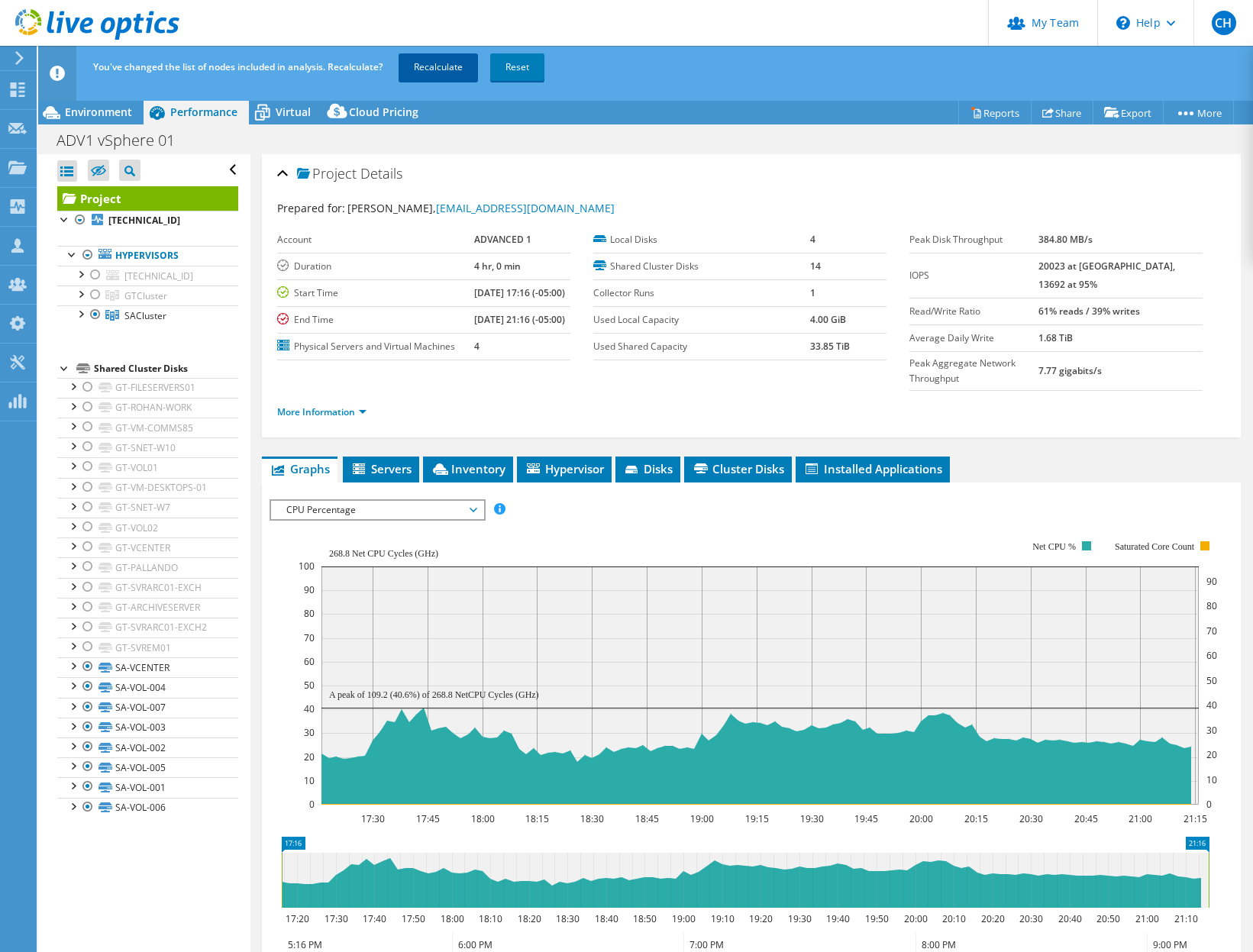
click at [451, 61] on link "Recalculate" at bounding box center [438, 68] width 80 height 28
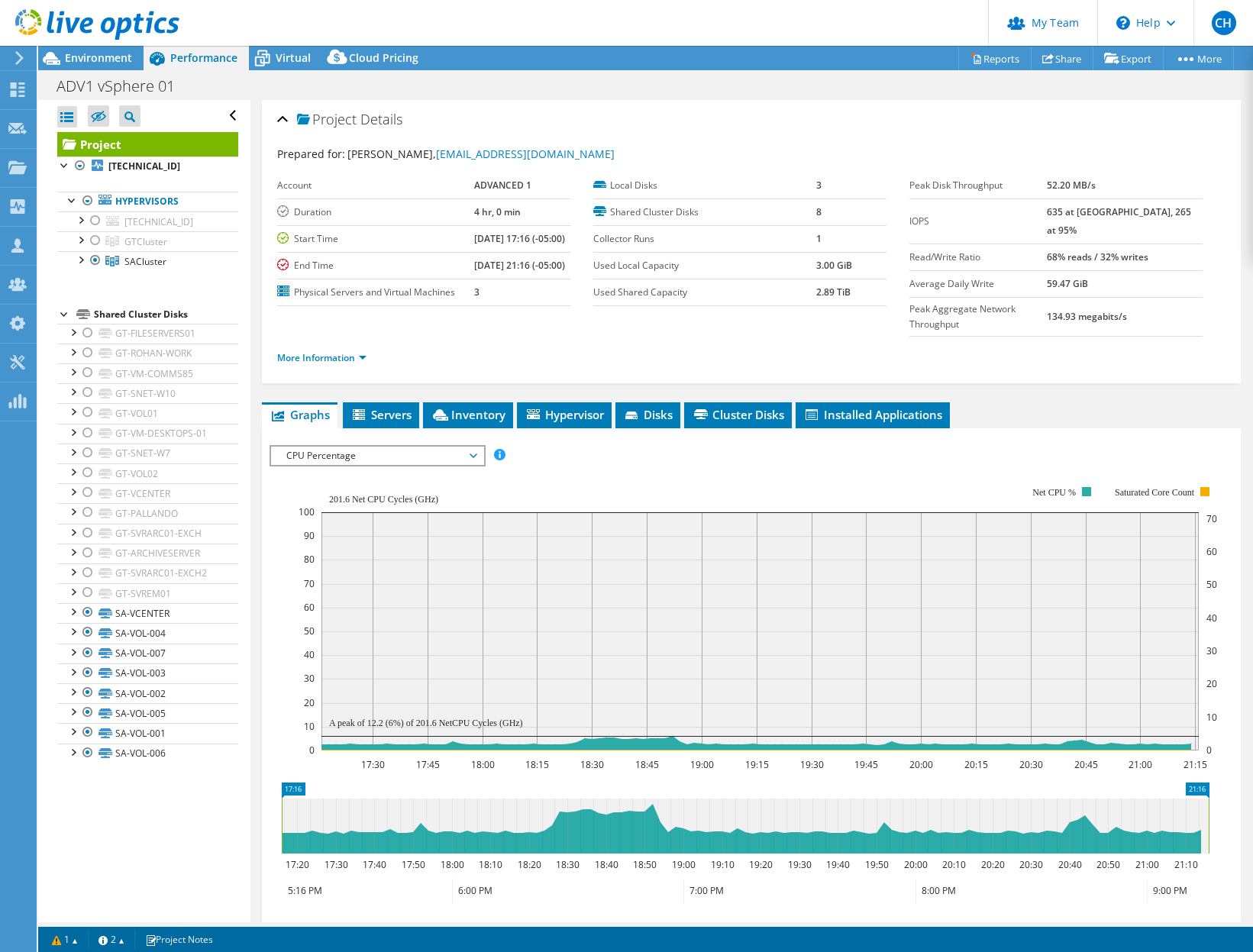
click at [1181, 88] on div "ADV1 vSphere 01 Print" at bounding box center [646, 86] width 1215 height 29
click at [116, 55] on span "Environment" at bounding box center [99, 58] width 68 height 15
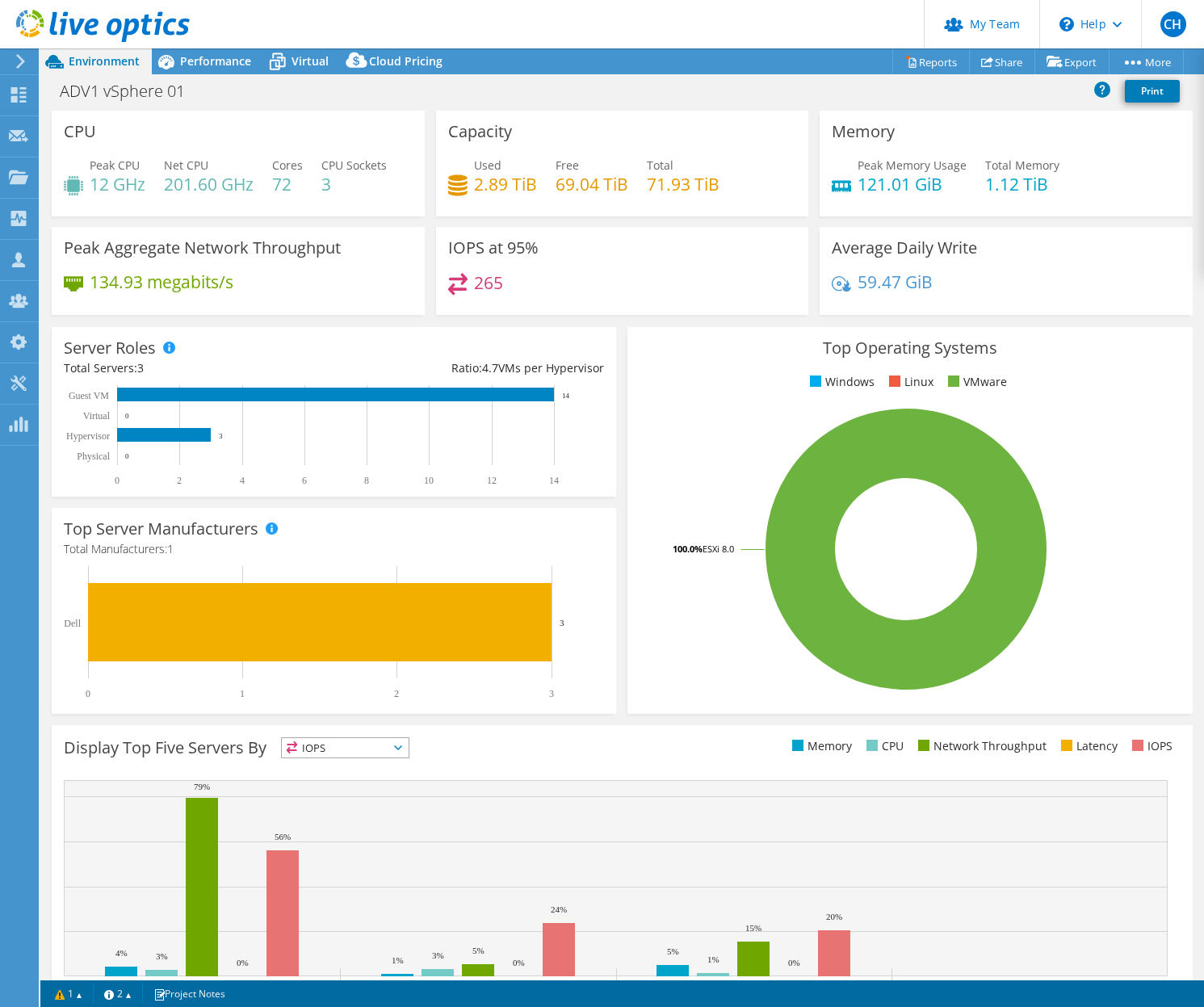
click at [1067, 132] on div "Memory Peak Memory Usage 121.01 GiB Total Memory 1.12 TiB" at bounding box center [1006, 163] width 373 height 106
click at [219, 55] on span "Performance" at bounding box center [215, 61] width 71 height 16
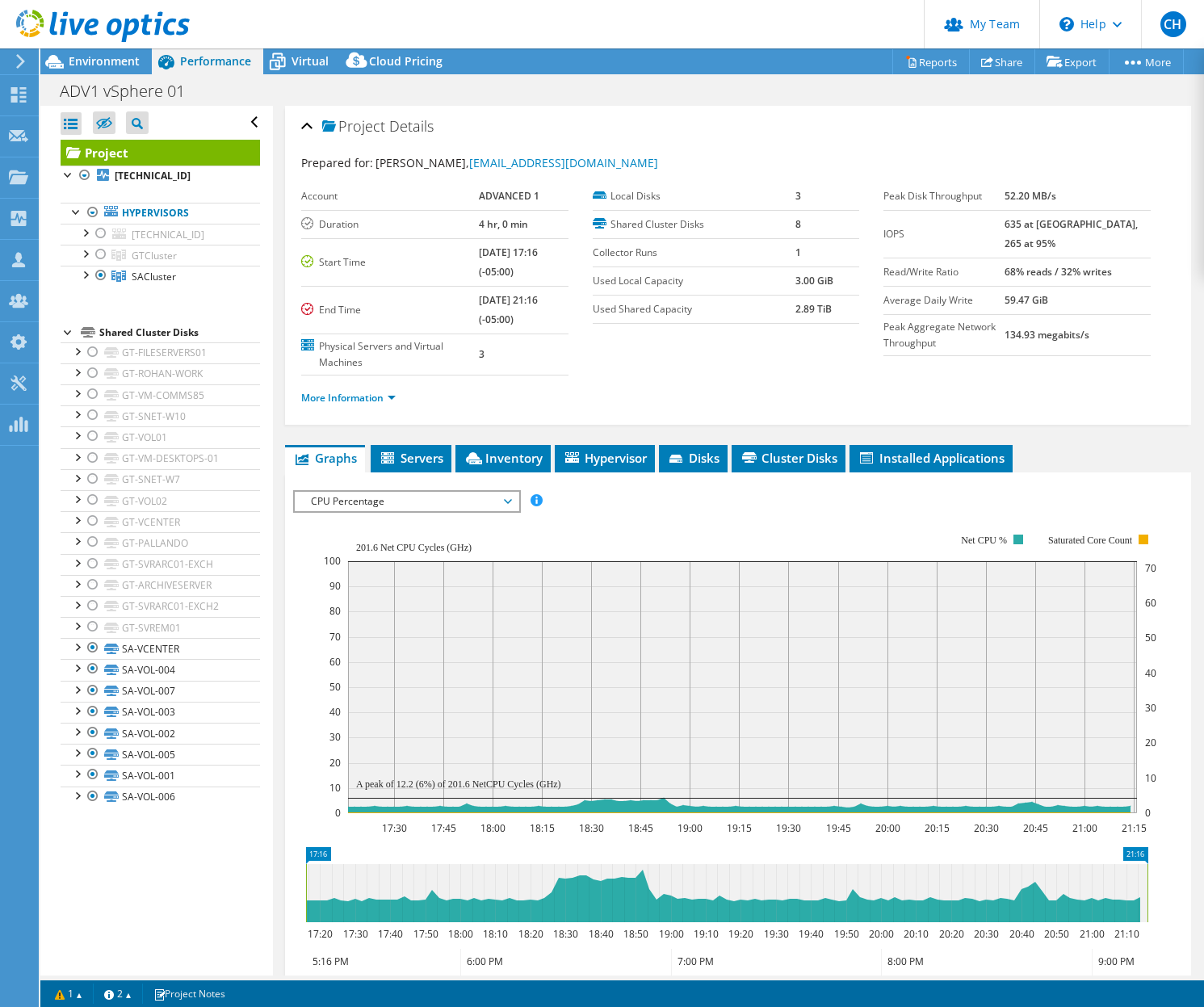
click at [457, 504] on span "CPU Percentage" at bounding box center [407, 501] width 208 height 20
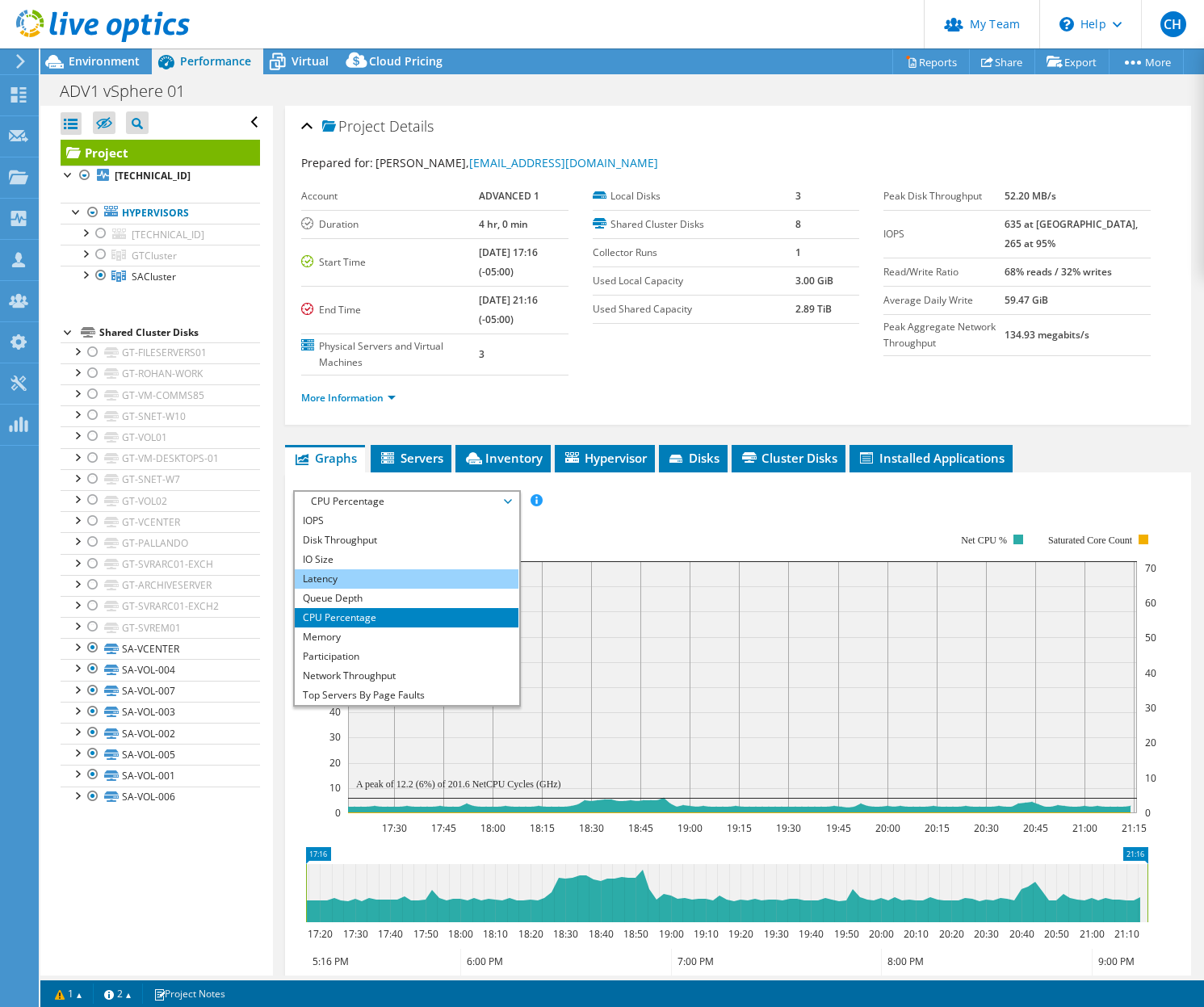
click at [430, 578] on li "Latency" at bounding box center [407, 579] width 224 height 20
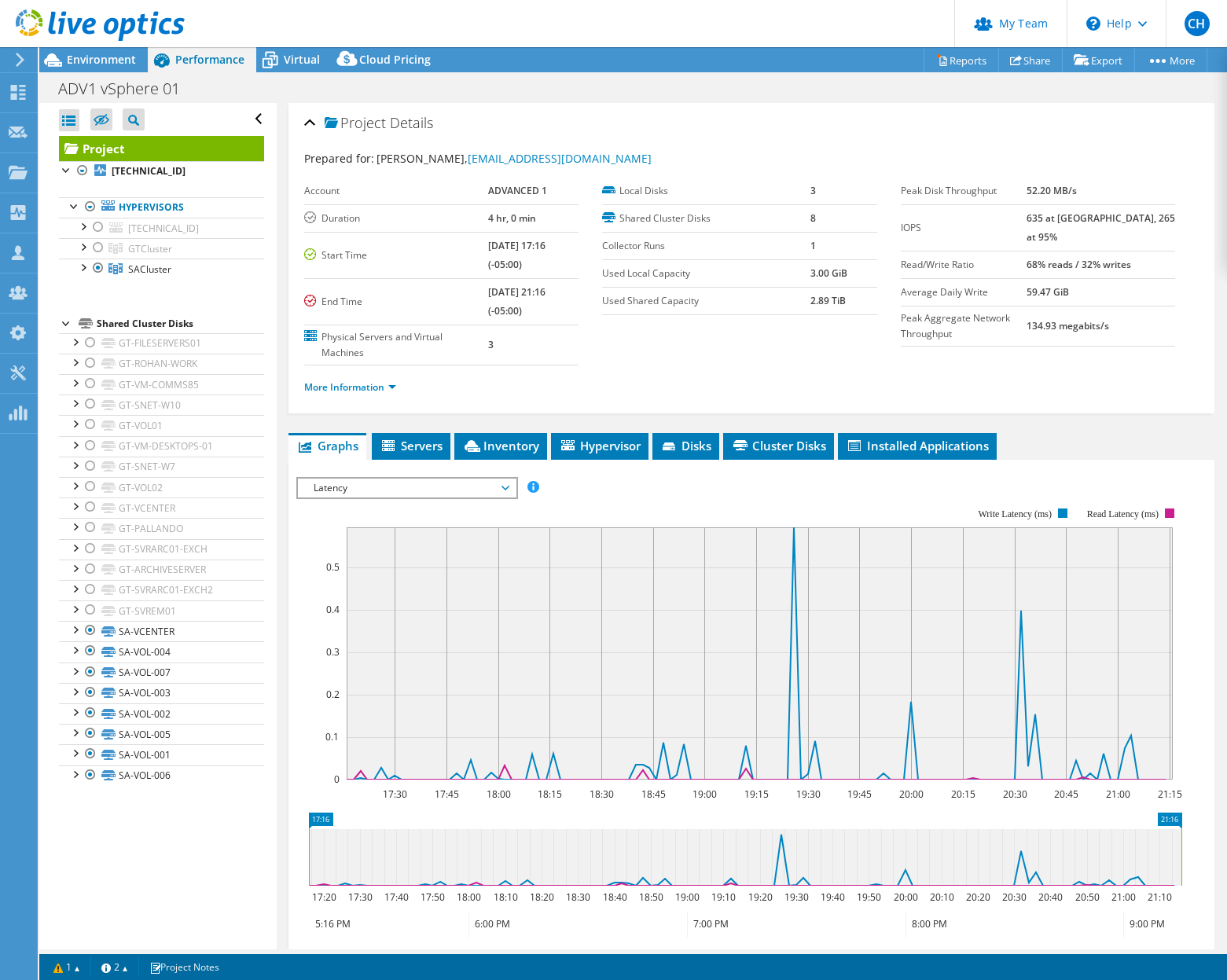
click at [1092, 429] on div "Project Details Prepared for: [PERSON_NAME], [EMAIL_ADDRESS][DOMAIN_NAME] Accou…" at bounding box center [751, 613] width 950 height 1019
click at [406, 484] on span "Latency" at bounding box center [406, 488] width 202 height 19
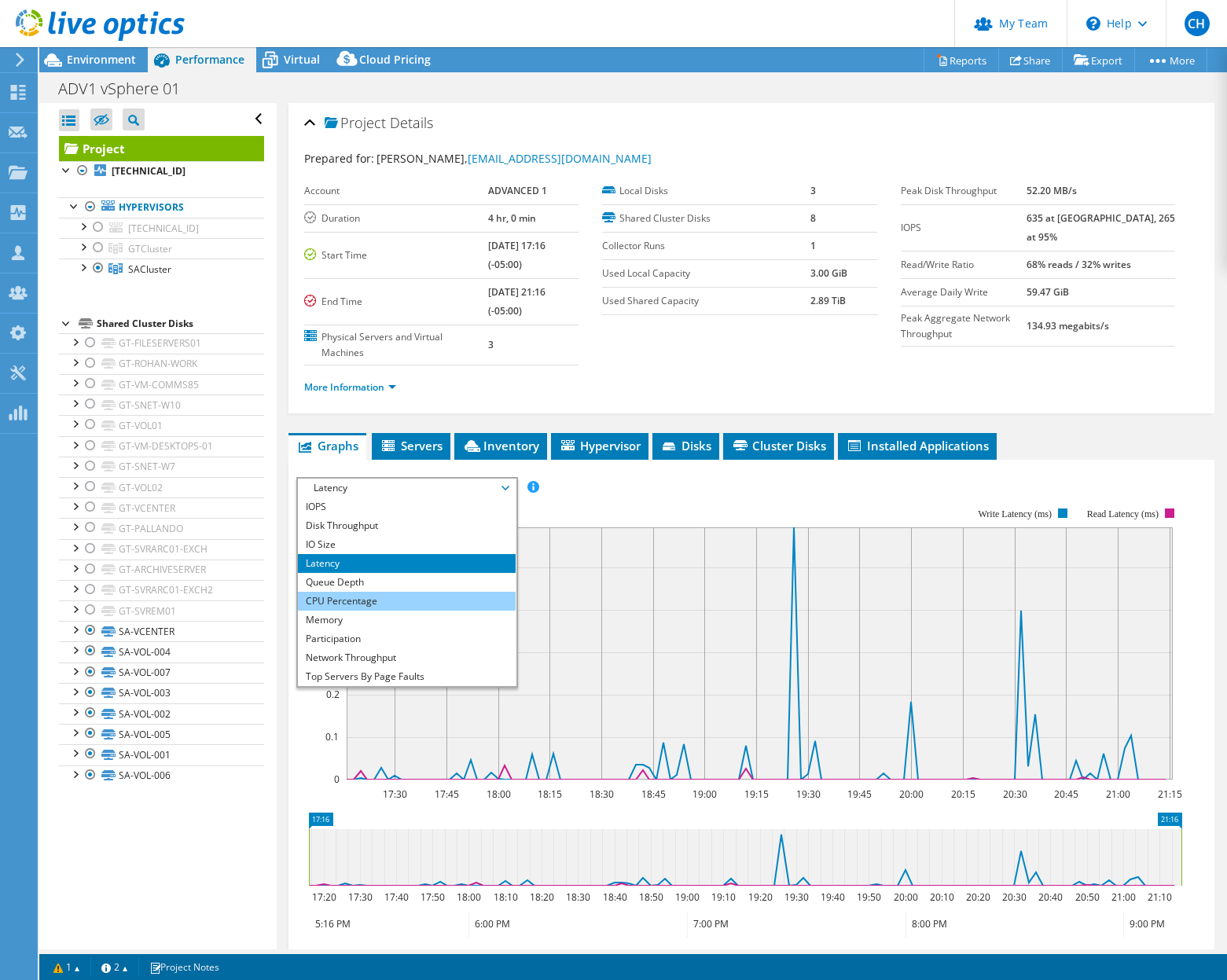
click at [385, 594] on li "CPU Percentage" at bounding box center [406, 601] width 218 height 19
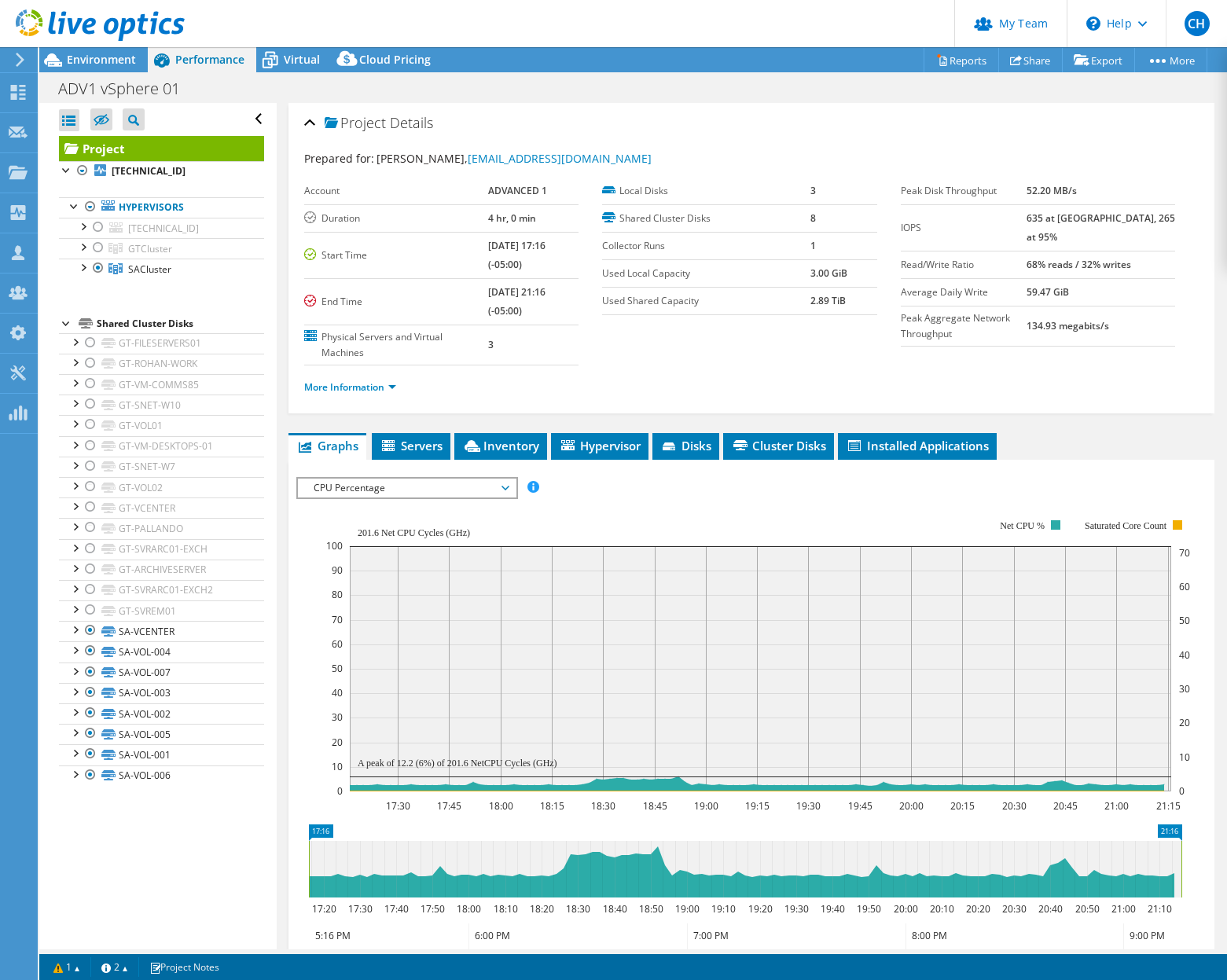
click at [1021, 97] on div "ADV1 vSphere 01 Print" at bounding box center [633, 88] width 1188 height 29
click at [97, 229] on div at bounding box center [98, 227] width 16 height 19
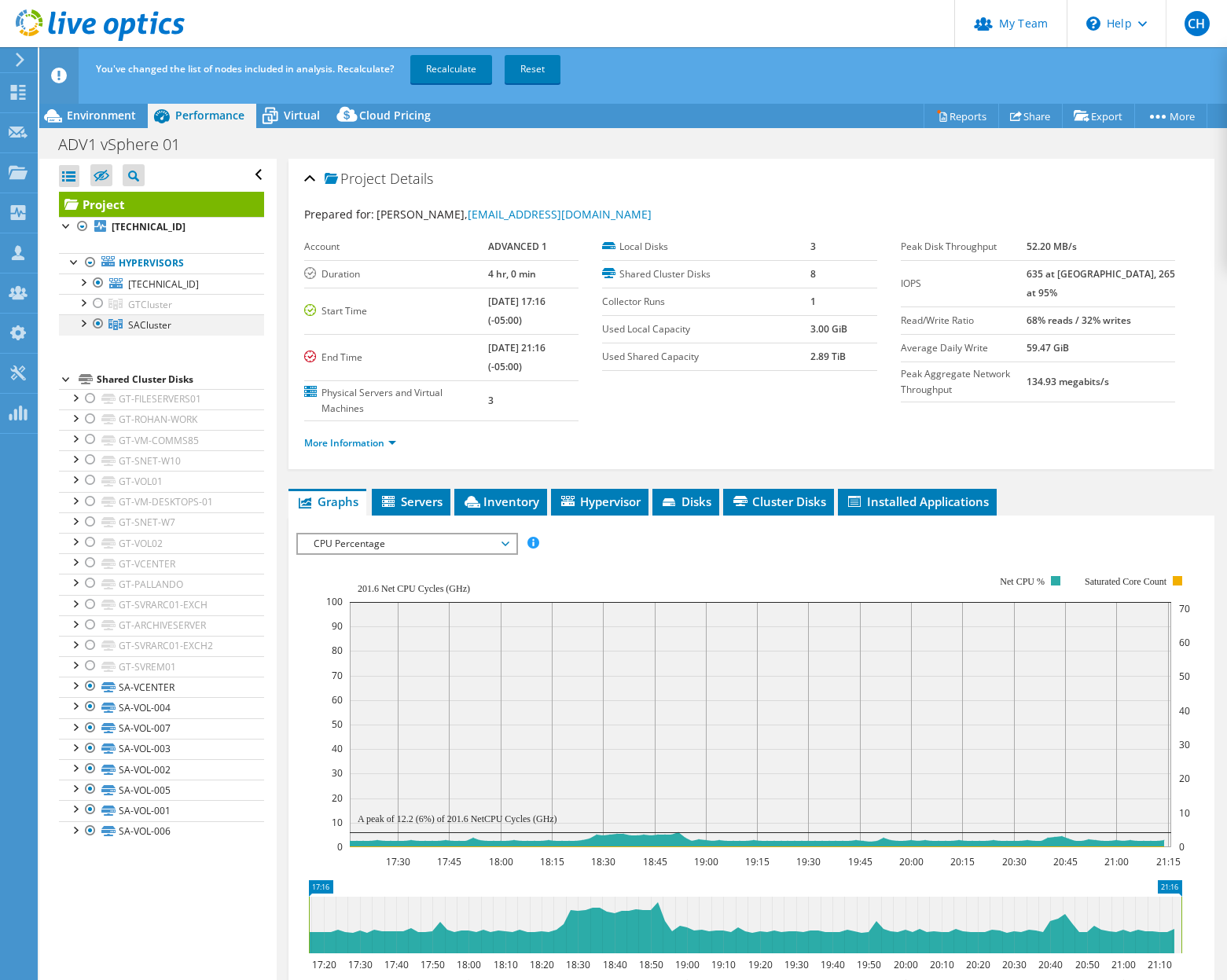
click at [96, 326] on div at bounding box center [98, 324] width 16 height 19
click at [459, 69] on link "Recalculate" at bounding box center [451, 70] width 82 height 29
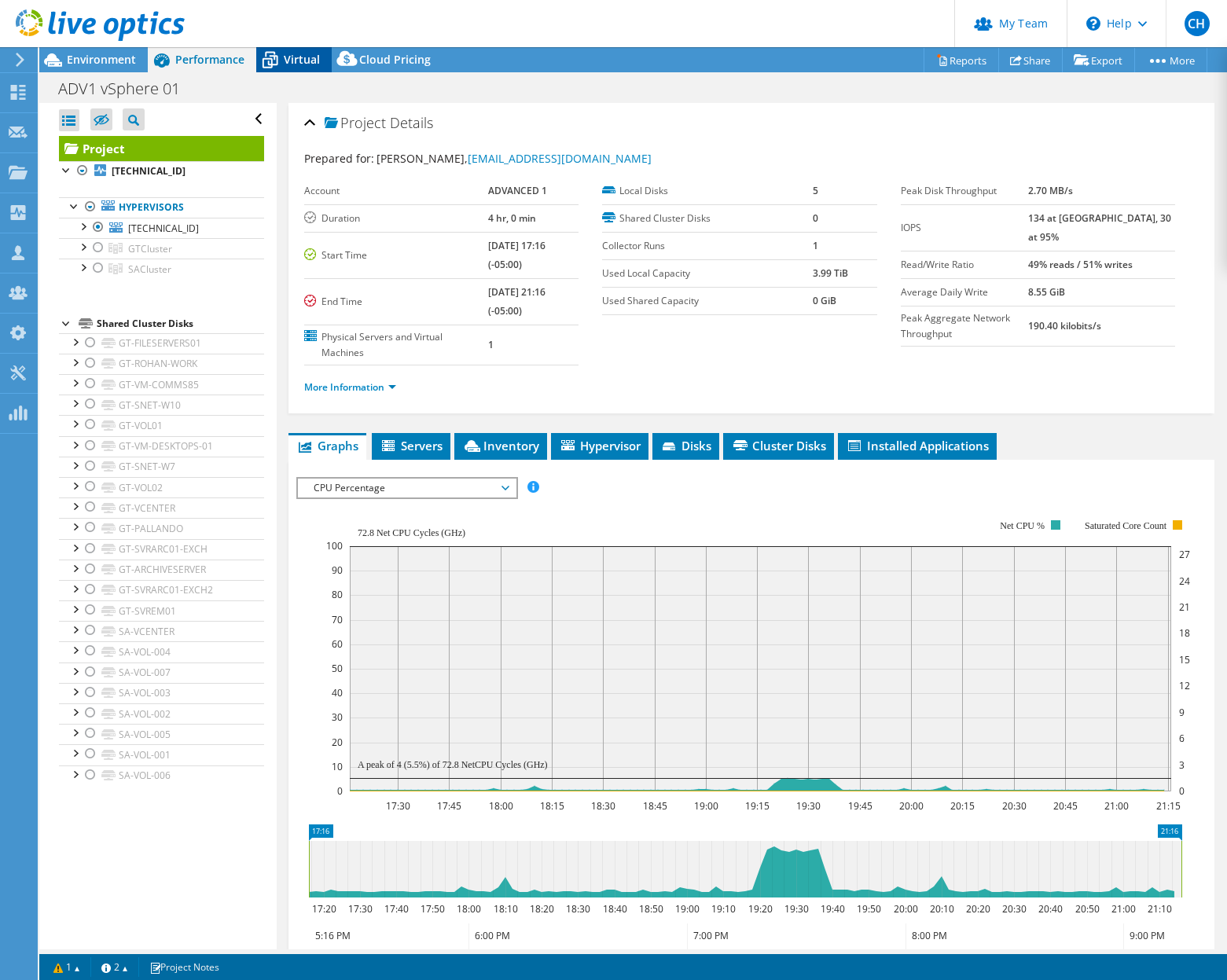
click at [302, 70] on div "Virtual" at bounding box center [294, 60] width 75 height 25
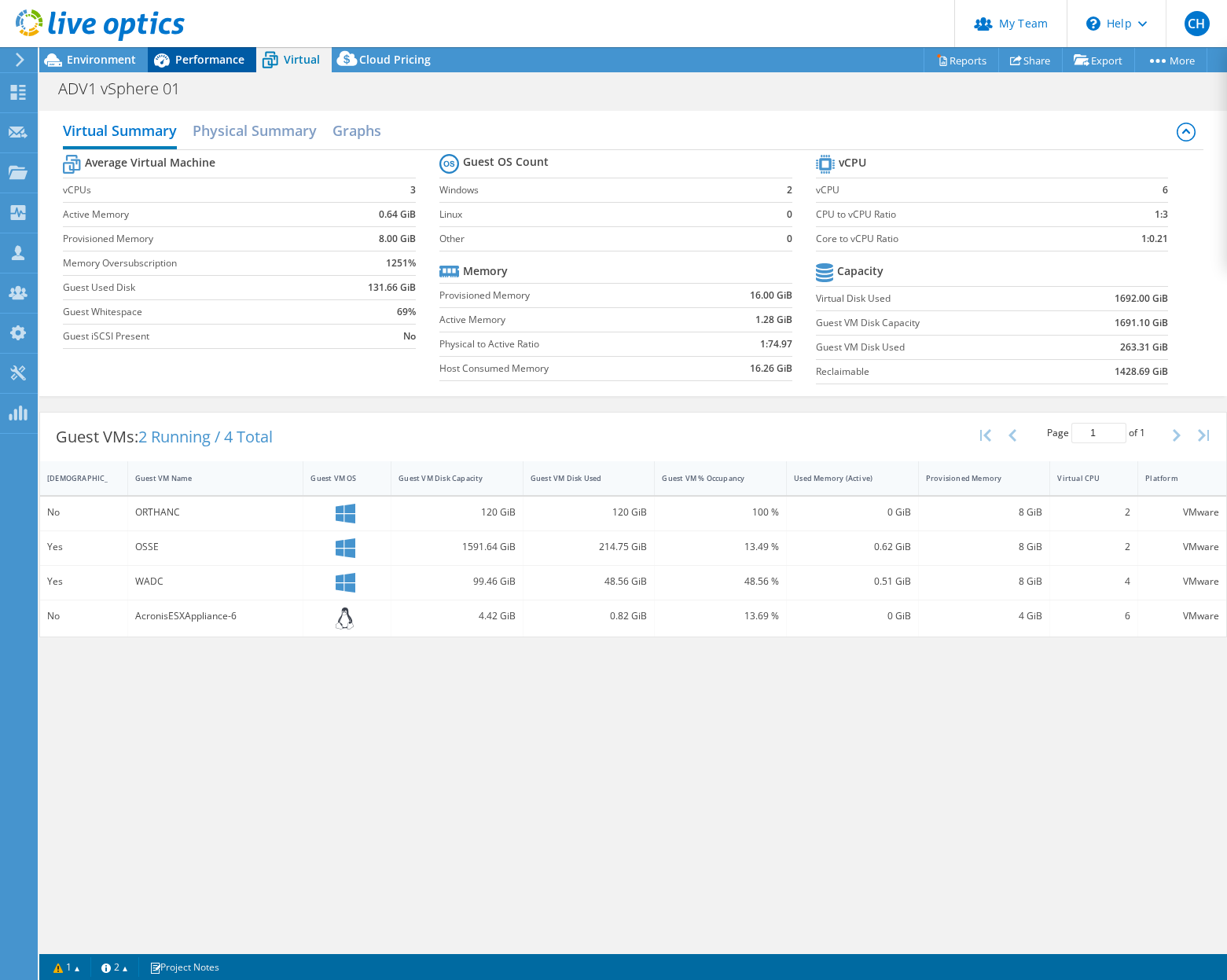
click at [213, 70] on div "Performance" at bounding box center [201, 60] width 108 height 25
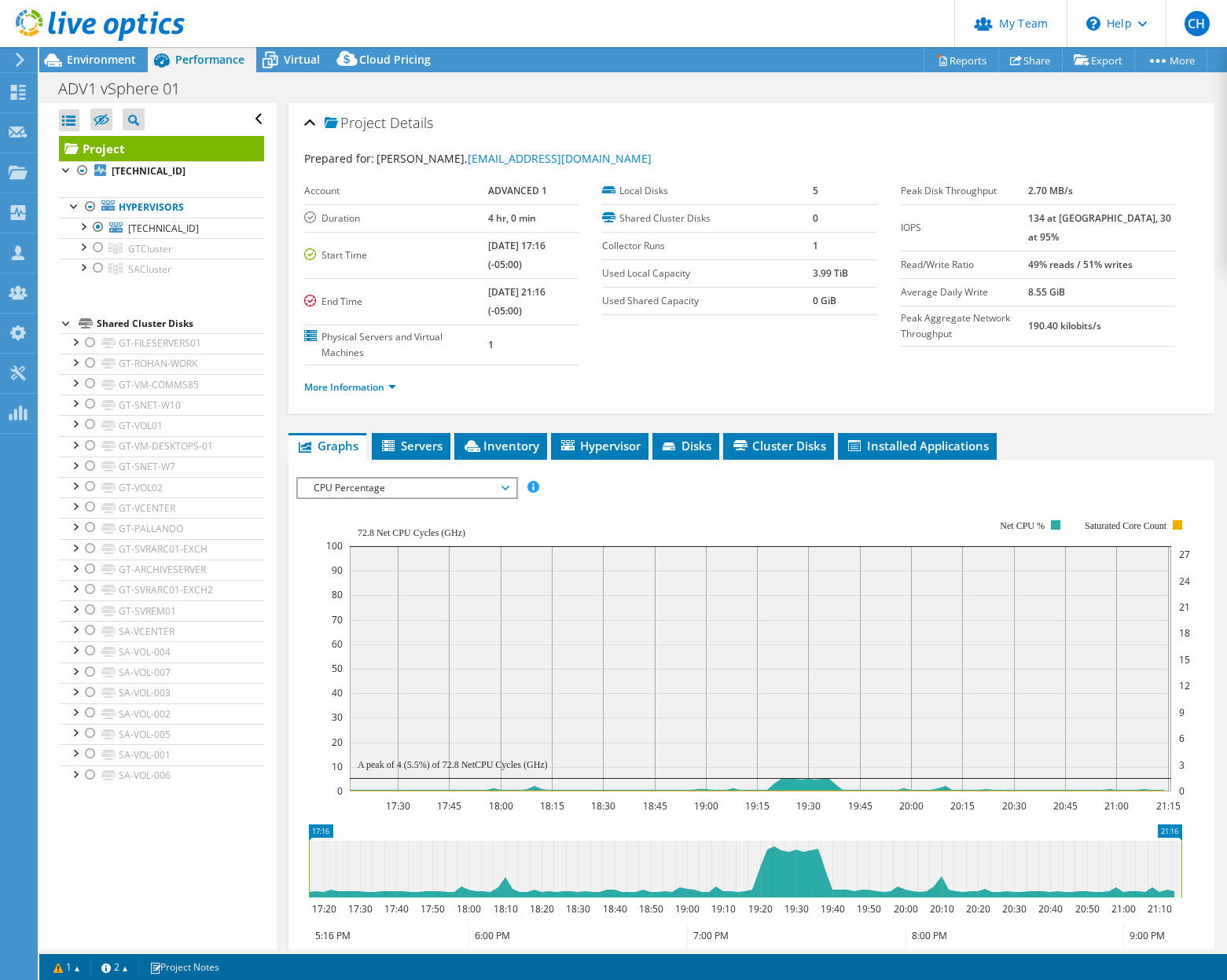
click at [1129, 442] on ul "Graphs Servers Inventory Hypervisor Disks Cluster Disks Installed Applications" at bounding box center [751, 447] width 925 height 27
click at [1116, 443] on ul "Graphs Servers Inventory Hypervisor Disks Cluster Disks Installed Applications" at bounding box center [751, 447] width 925 height 27
click at [424, 479] on span "CPU Percentage" at bounding box center [406, 488] width 202 height 19
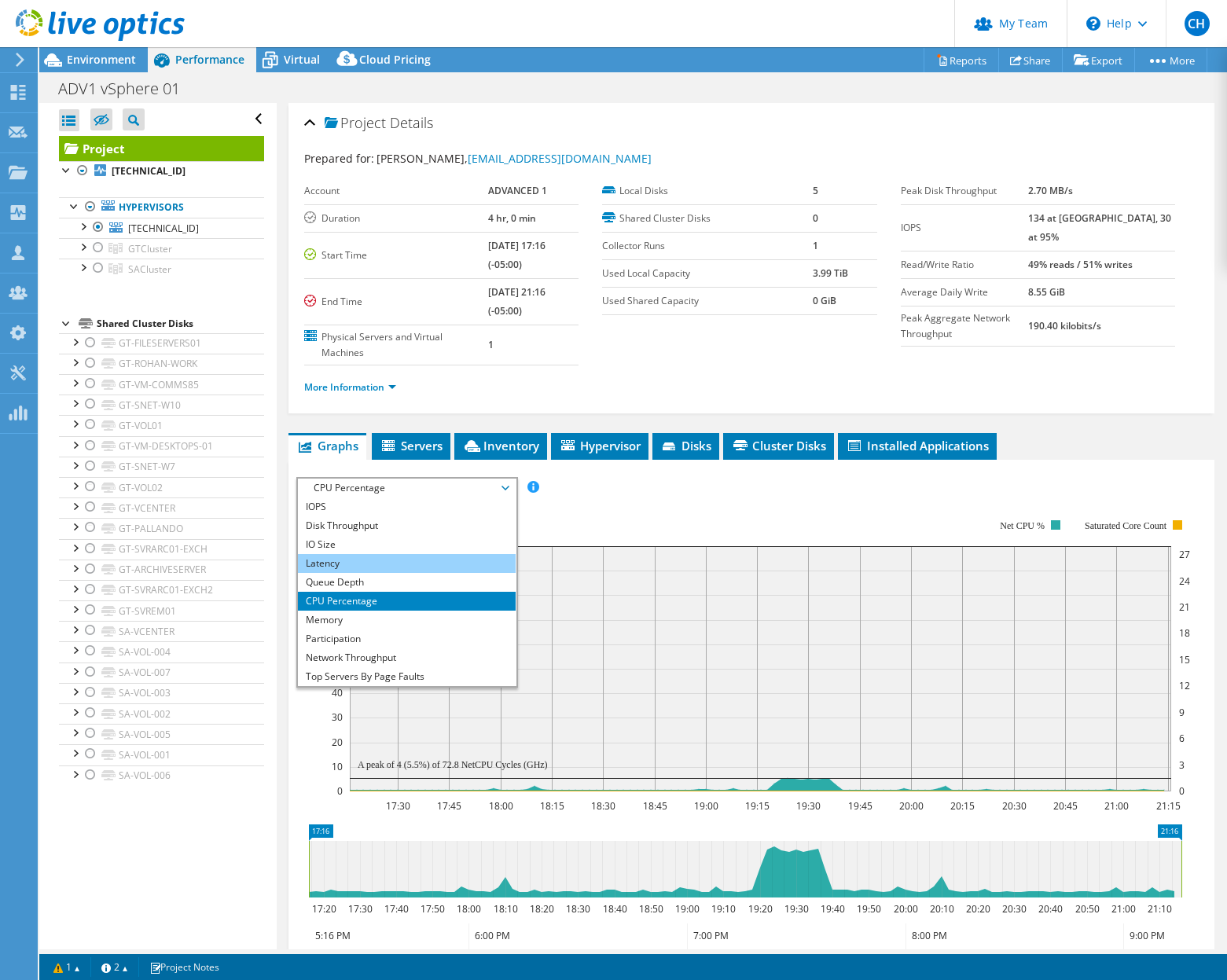
click at [386, 565] on li "Latency" at bounding box center [406, 563] width 218 height 19
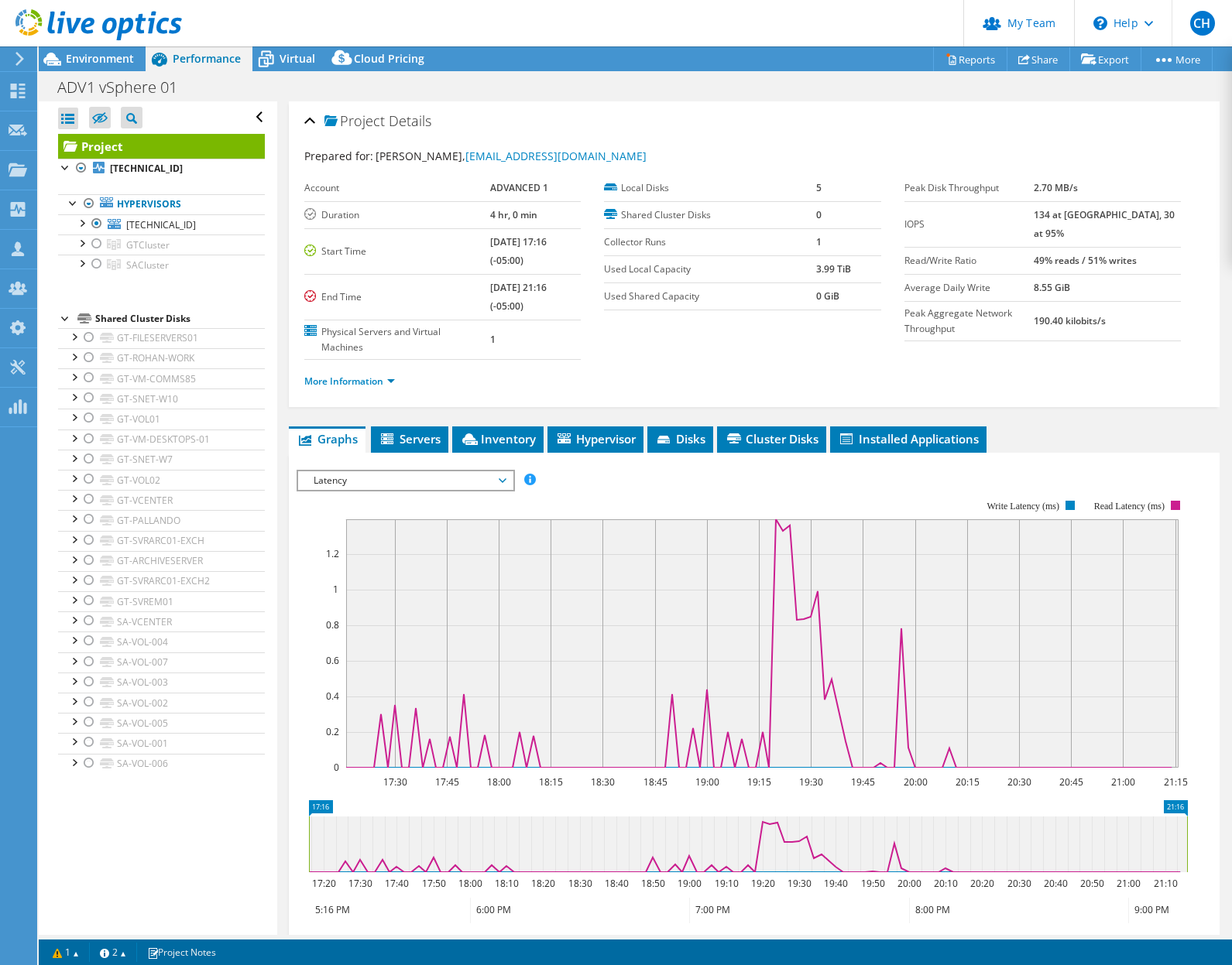
drag, startPoint x: 1079, startPoint y: 362, endPoint x: 1116, endPoint y: 323, distance: 53.8
click at [1079, 362] on div "More Information" at bounding box center [753, 381] width 899 height 44
click at [99, 52] on span "Environment" at bounding box center [100, 59] width 69 height 15
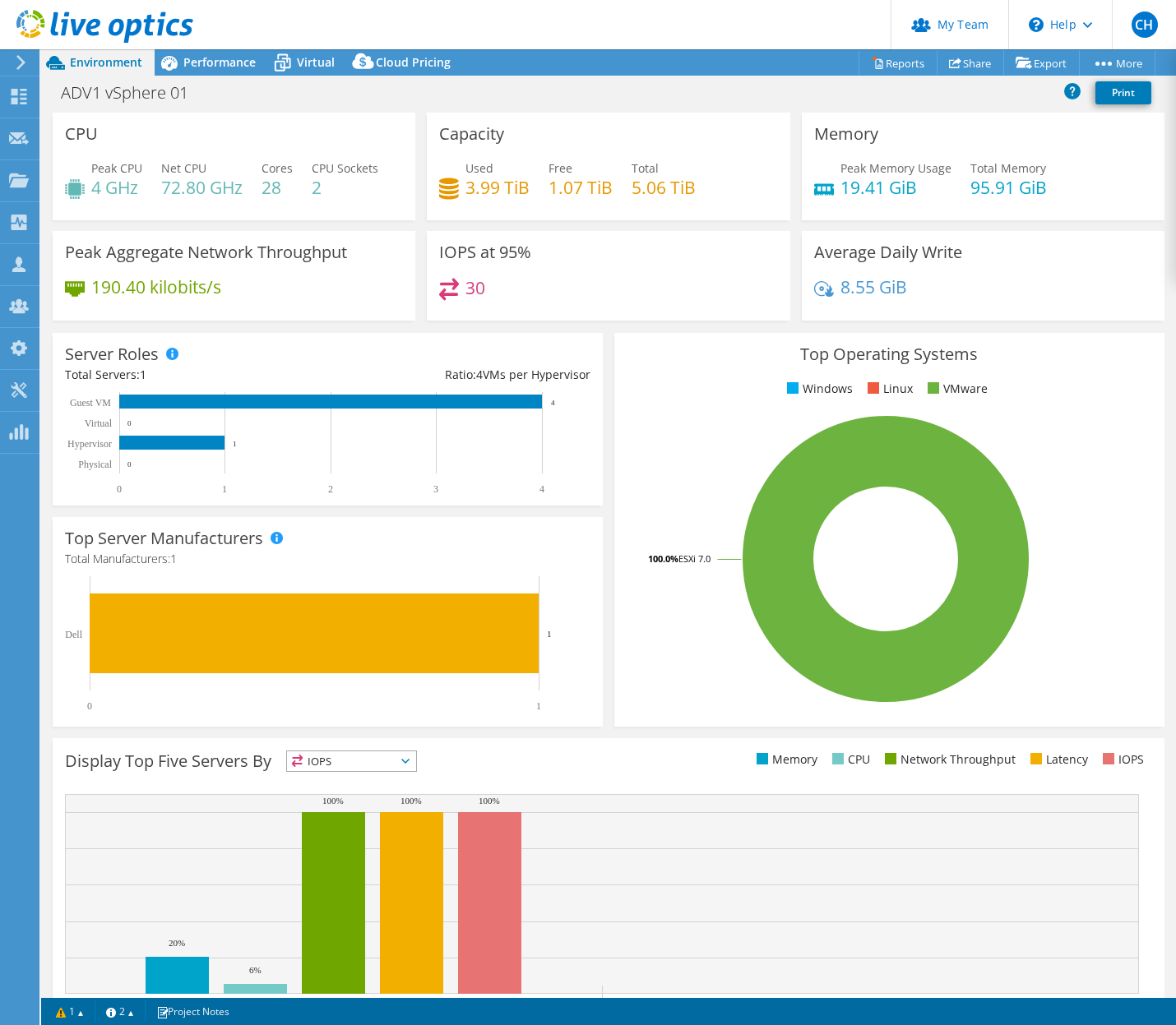
click at [1021, 97] on div "ADV1 vSphere 01 Print" at bounding box center [609, 92] width 1135 height 31
click at [203, 68] on span "Performance" at bounding box center [219, 62] width 73 height 16
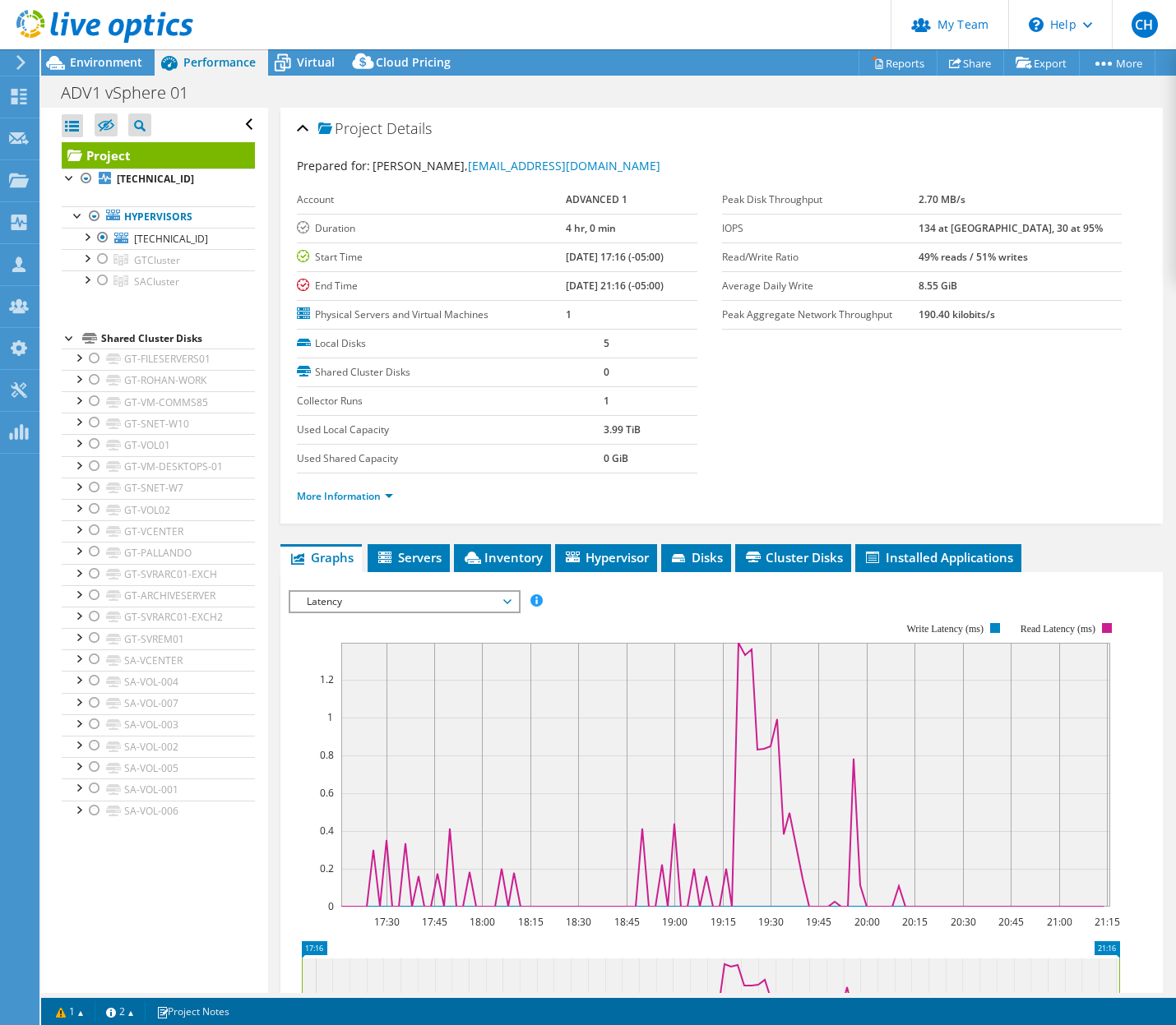
click at [955, 125] on div "Project Details" at bounding box center [721, 130] width 850 height 35
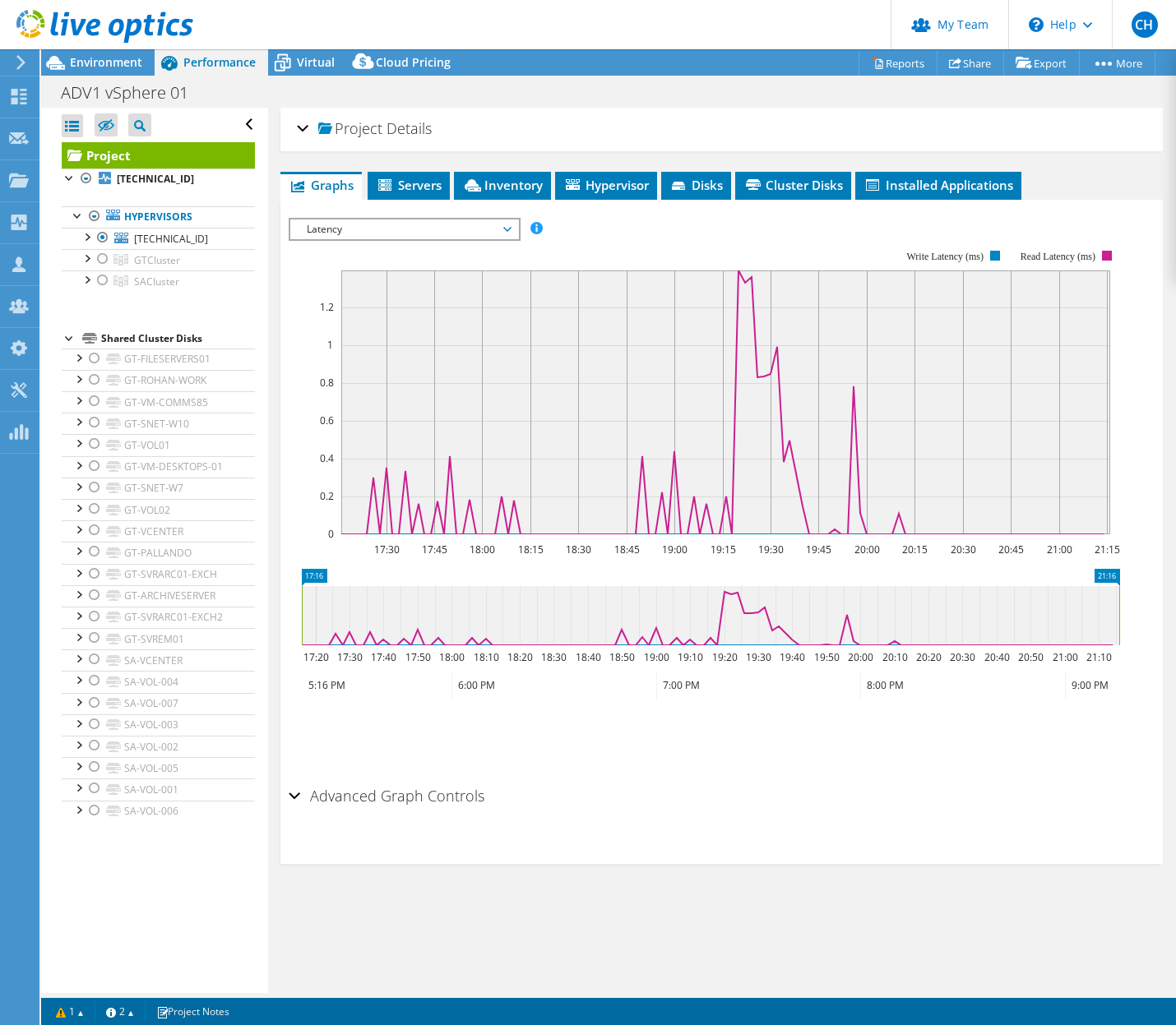
click at [955, 125] on div "Project Details" at bounding box center [721, 130] width 850 height 35
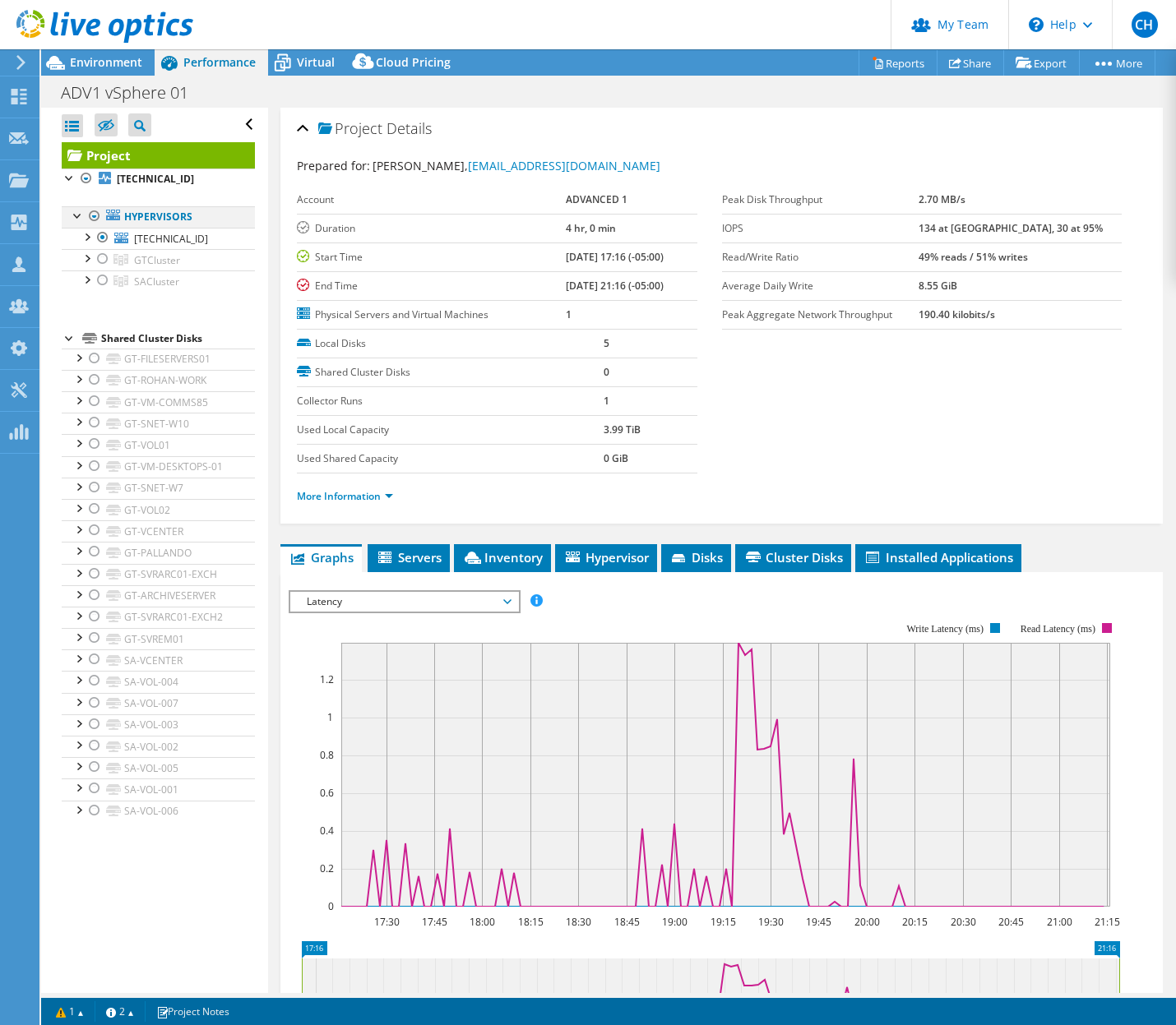
click at [94, 212] on div at bounding box center [94, 216] width 17 height 20
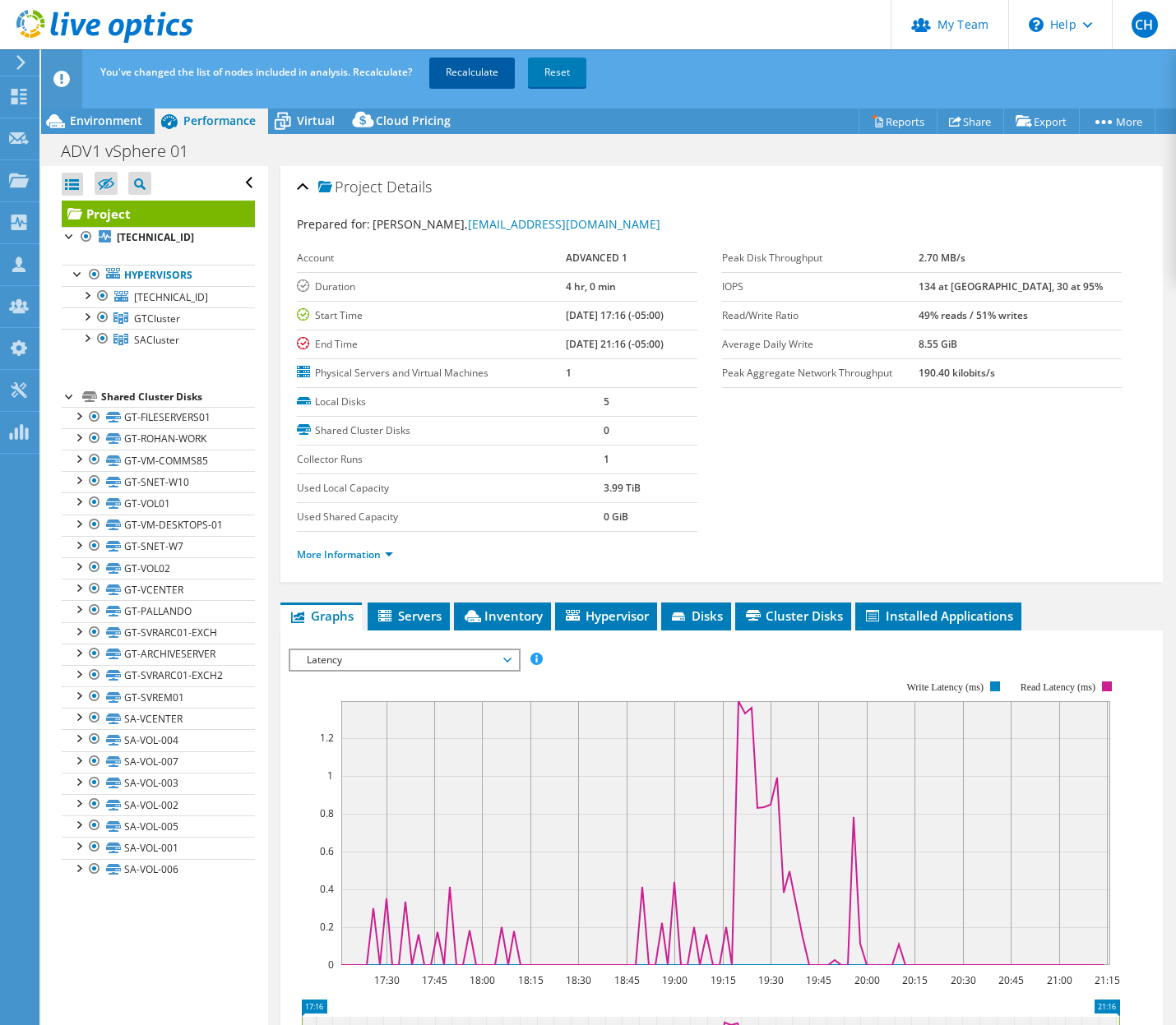
click at [492, 73] on link "Recalculate" at bounding box center [472, 73] width 86 height 30
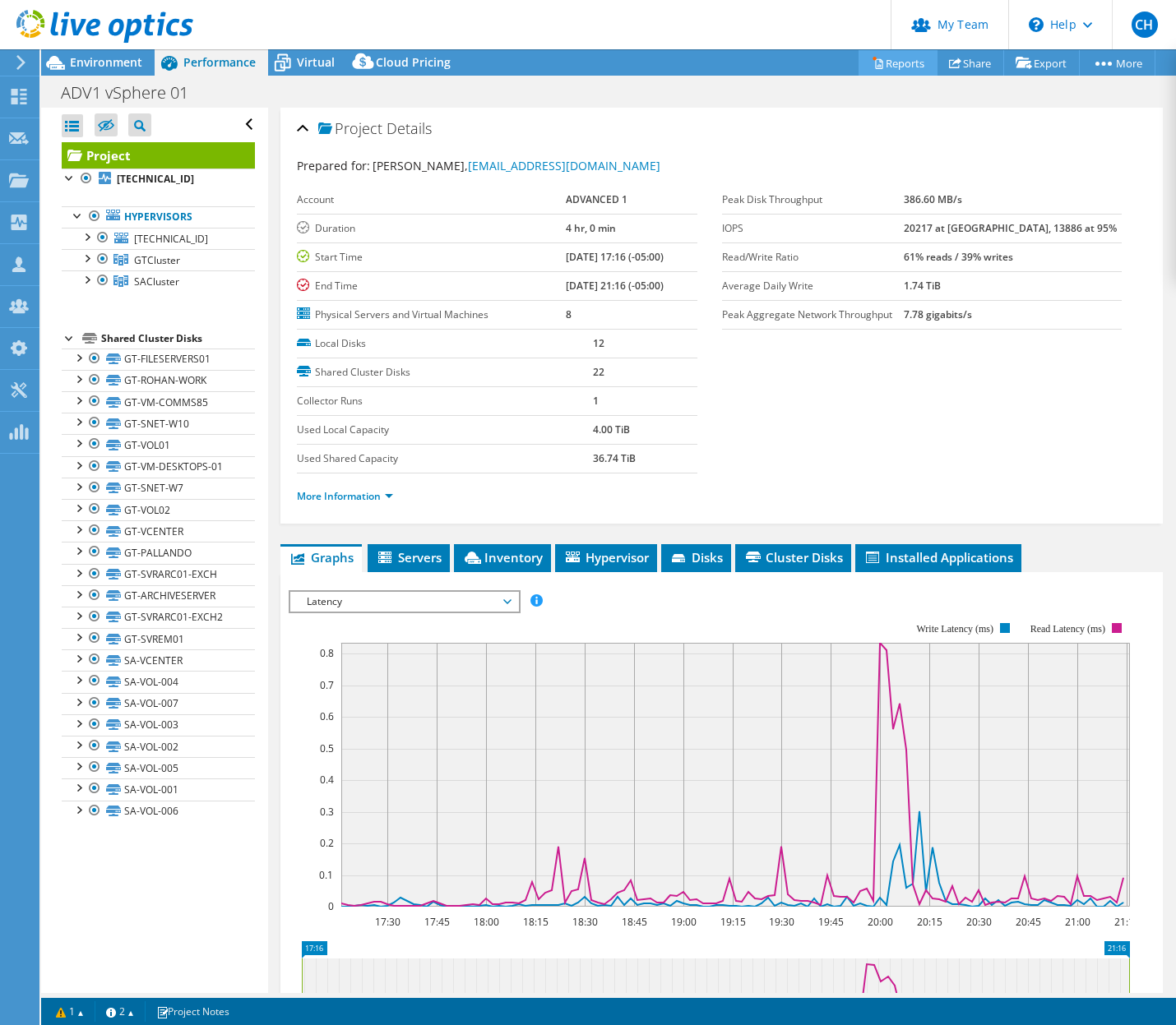
click at [880, 60] on link "Reports" at bounding box center [898, 62] width 79 height 25
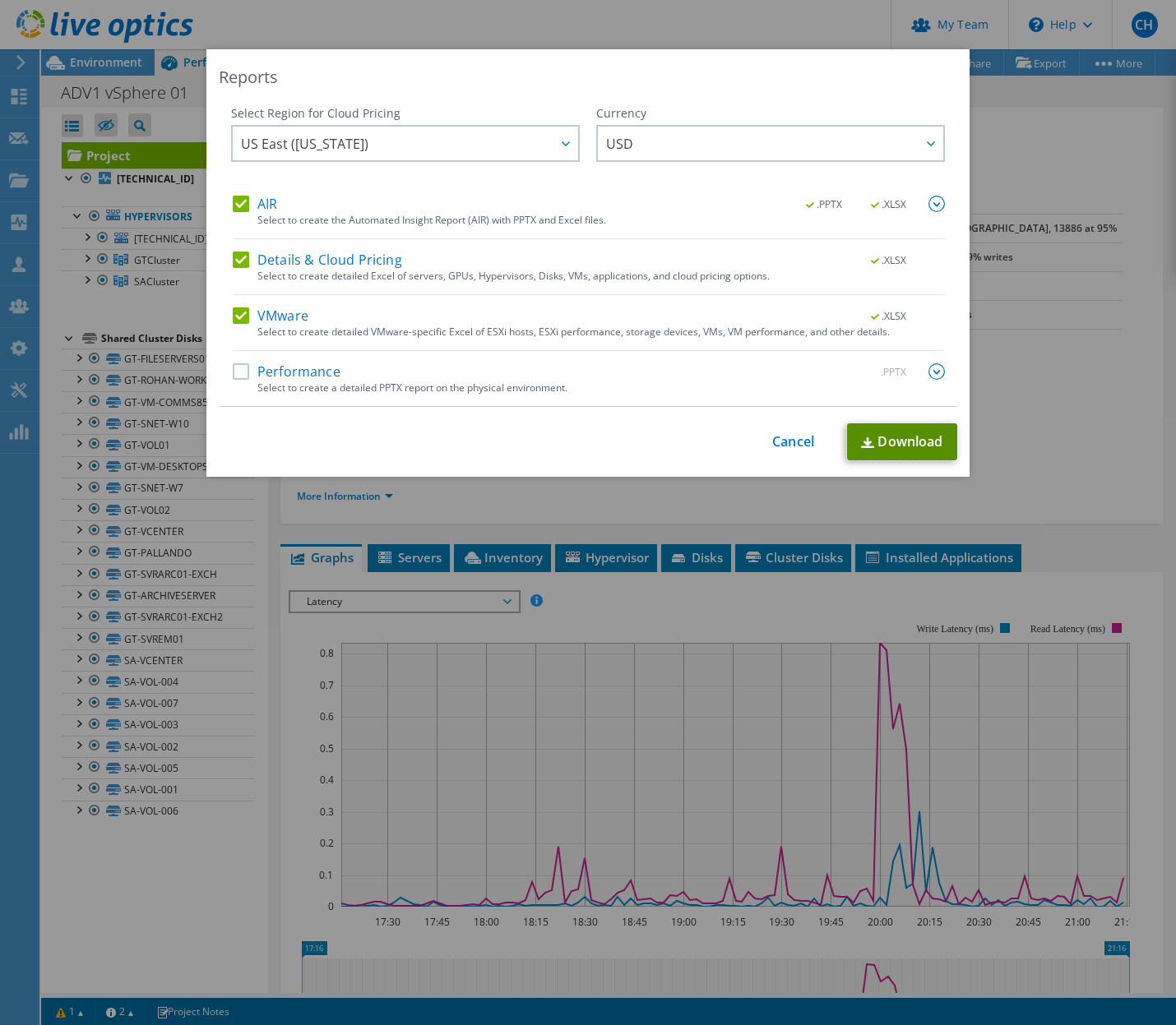
click at [887, 431] on link "Download" at bounding box center [902, 442] width 110 height 37
click at [991, 421] on div "Reports Select Region for Cloud Pricing Asia Pacific ([GEOGRAPHIC_DATA]) [GEOGR…" at bounding box center [588, 512] width 1176 height 927
